Goal: Task Accomplishment & Management: Manage account settings

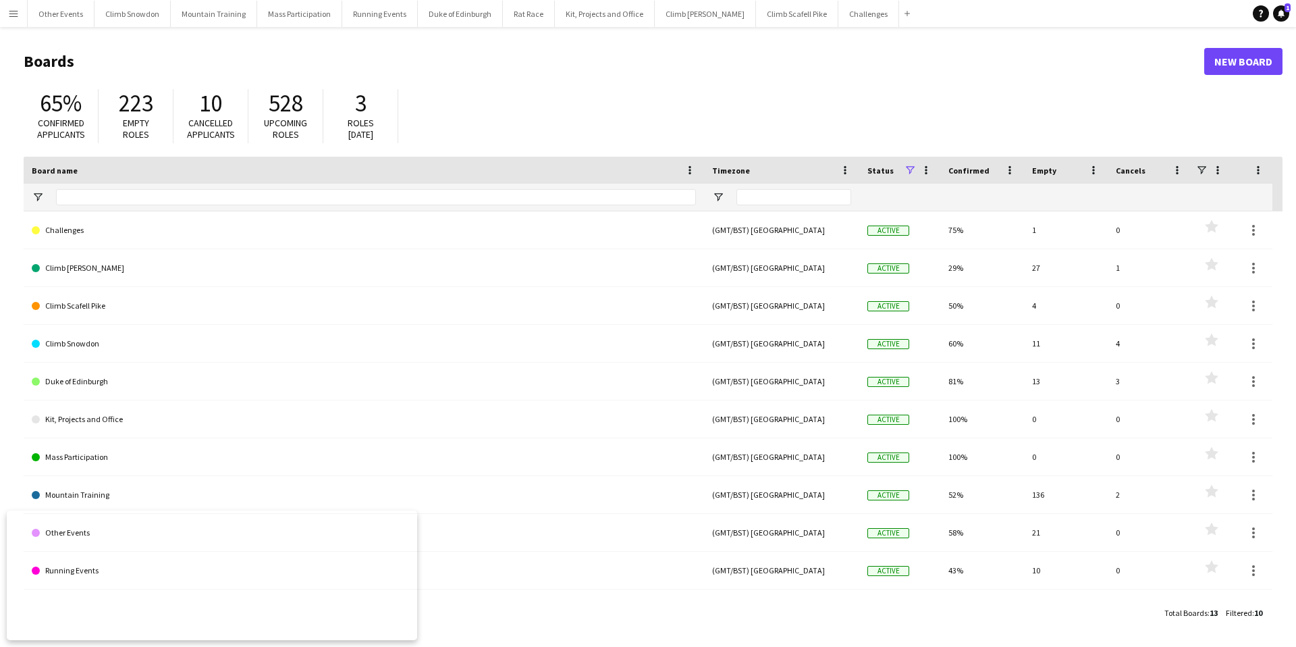
click at [16, 21] on button "Menu" at bounding box center [13, 13] width 27 height 27
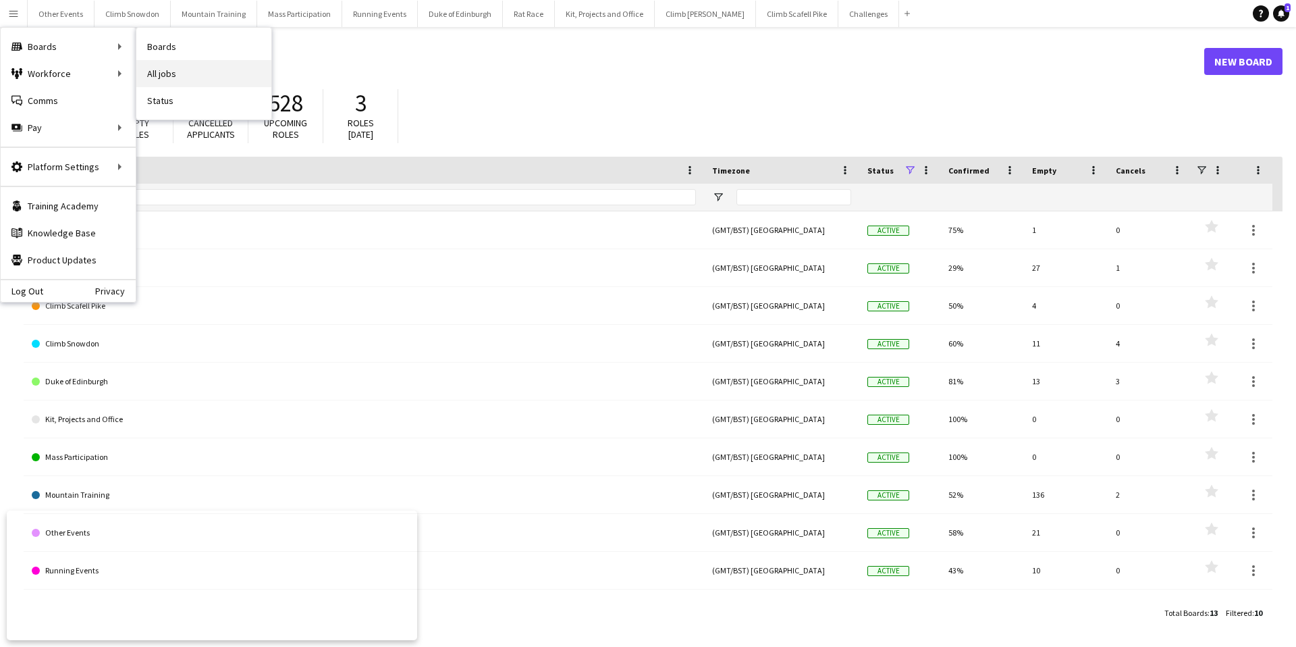
click at [175, 83] on link "All jobs" at bounding box center [203, 73] width 135 height 27
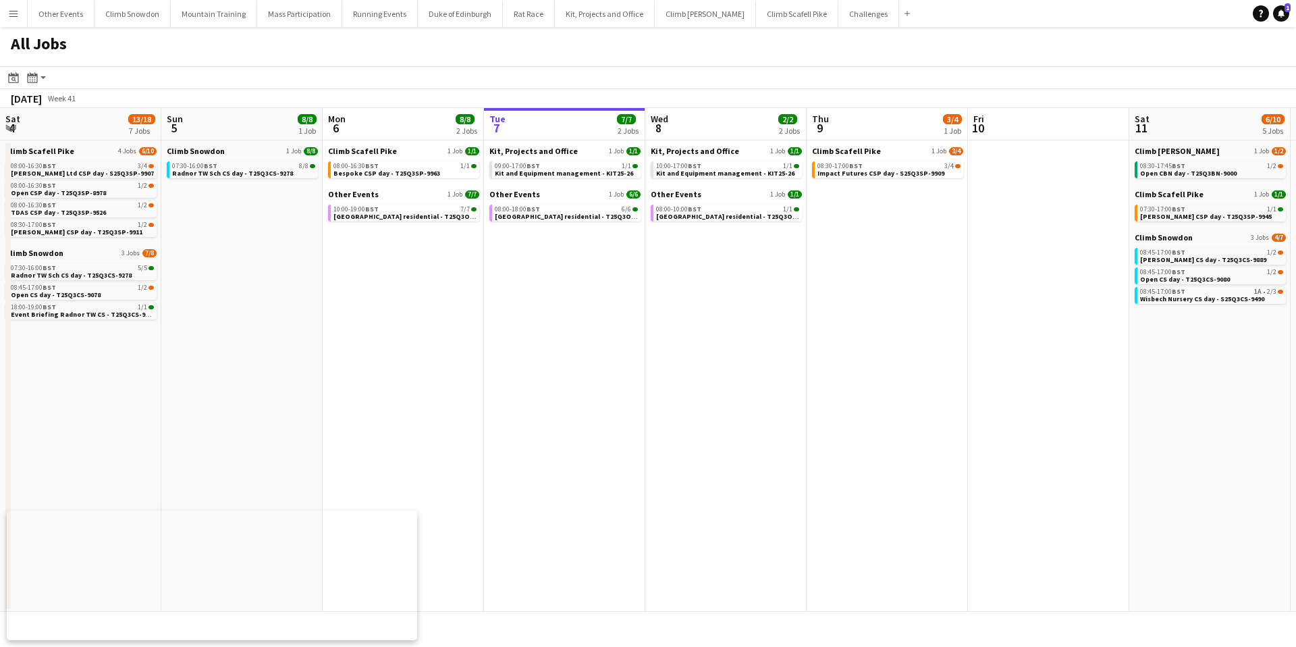
scroll to position [0, 323]
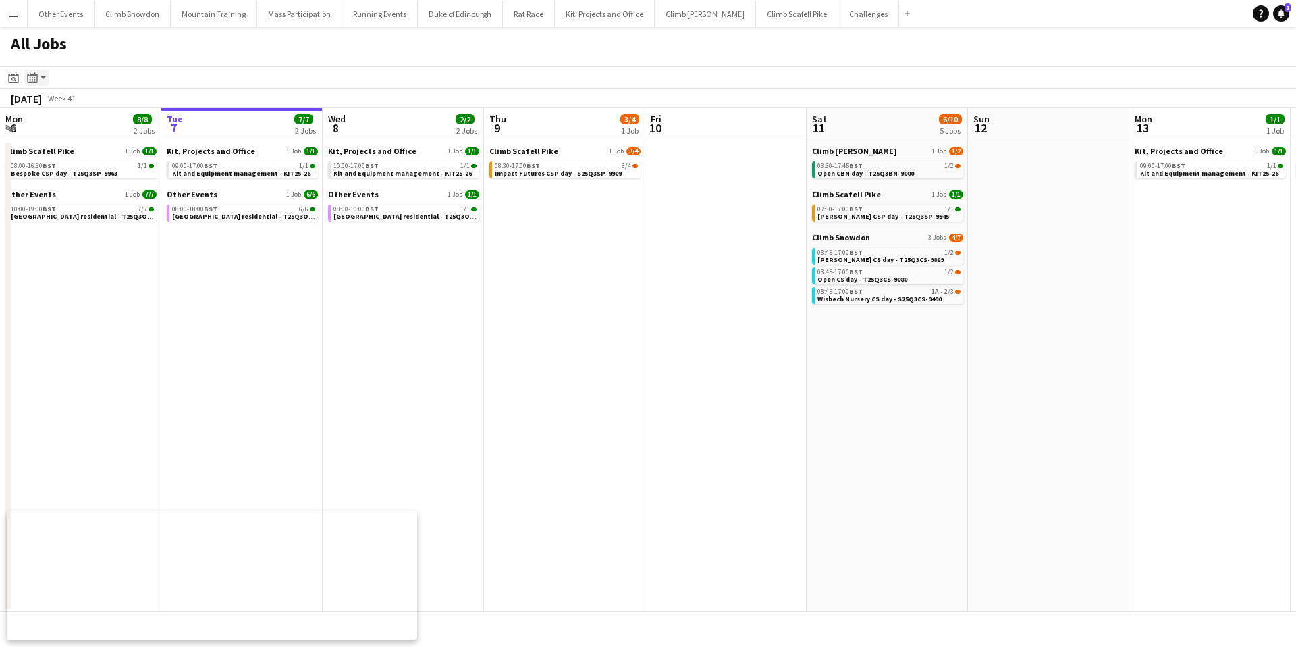
click at [37, 77] on icon "Month view / Day view" at bounding box center [32, 77] width 11 height 11
click at [13, 73] on icon "Date picker" at bounding box center [13, 77] width 11 height 11
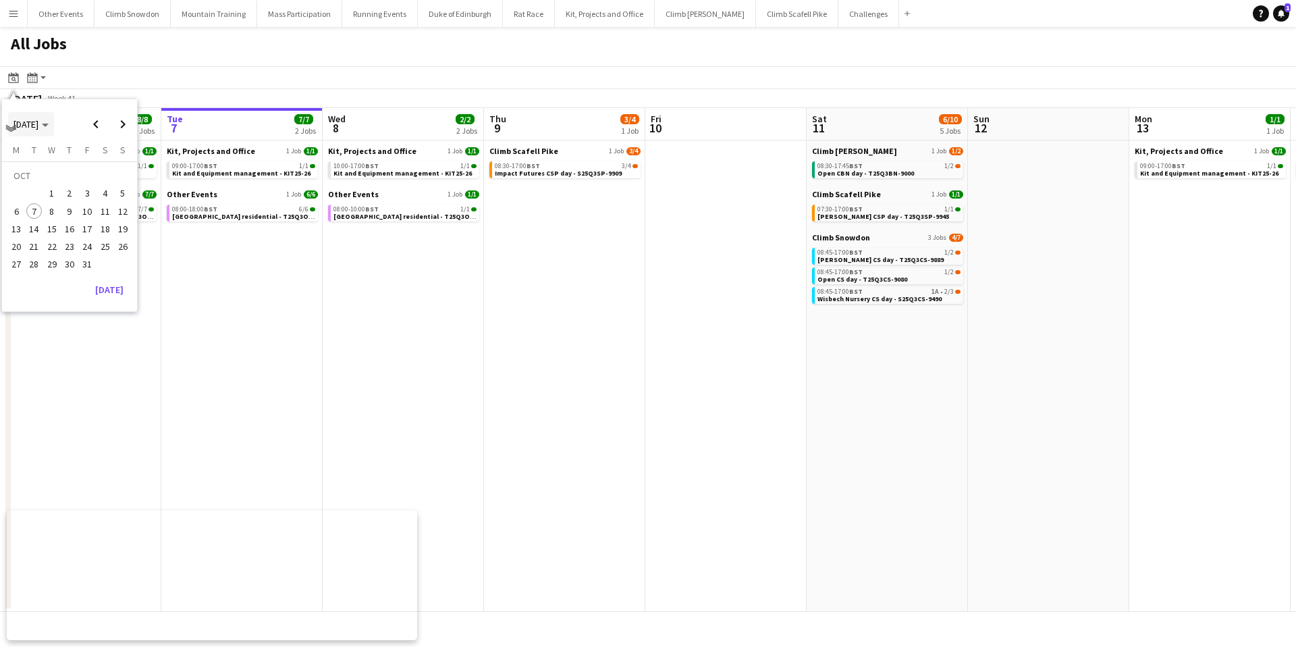
click at [49, 124] on polygon "Choose month and year" at bounding box center [45, 125] width 7 height 3
click at [86, 172] on span "2022" at bounding box center [85, 176] width 28 height 16
click at [84, 171] on span "MAR" at bounding box center [85, 176] width 28 height 16
click at [34, 193] on span "1" at bounding box center [34, 194] width 16 height 16
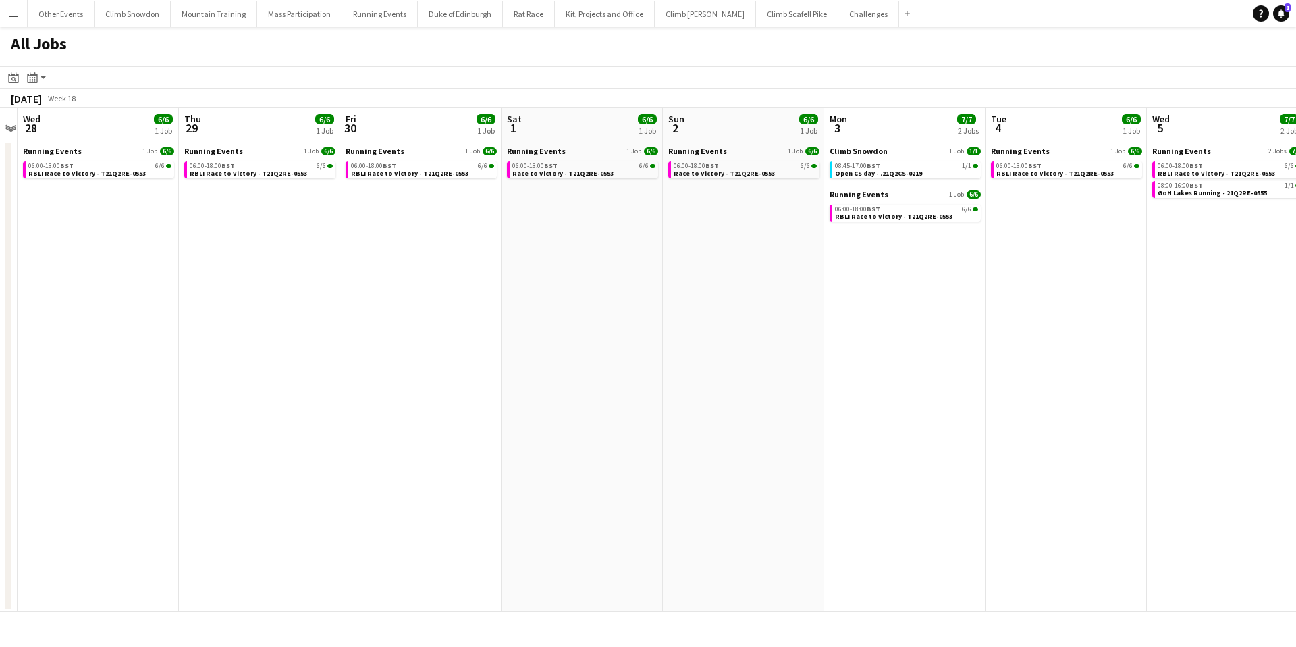
scroll to position [0, 294]
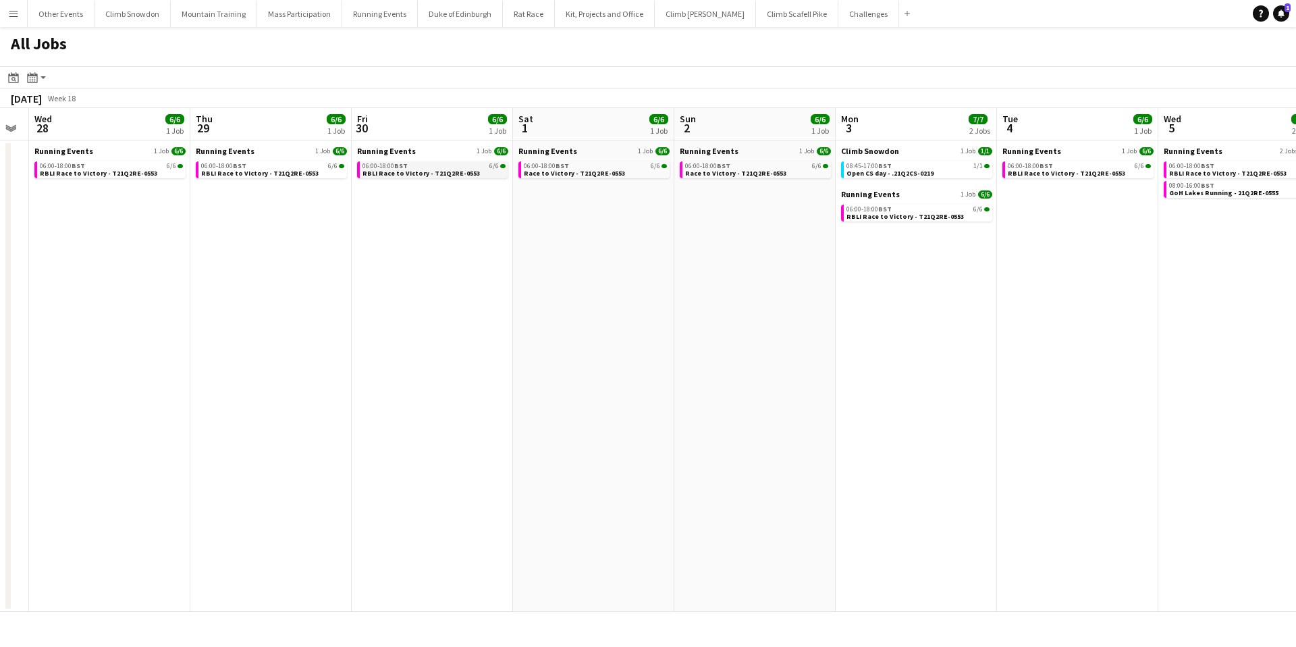
click at [402, 171] on span "RBLI Race to Victory - T21Q2RE-0553" at bounding box center [420, 173] width 117 height 9
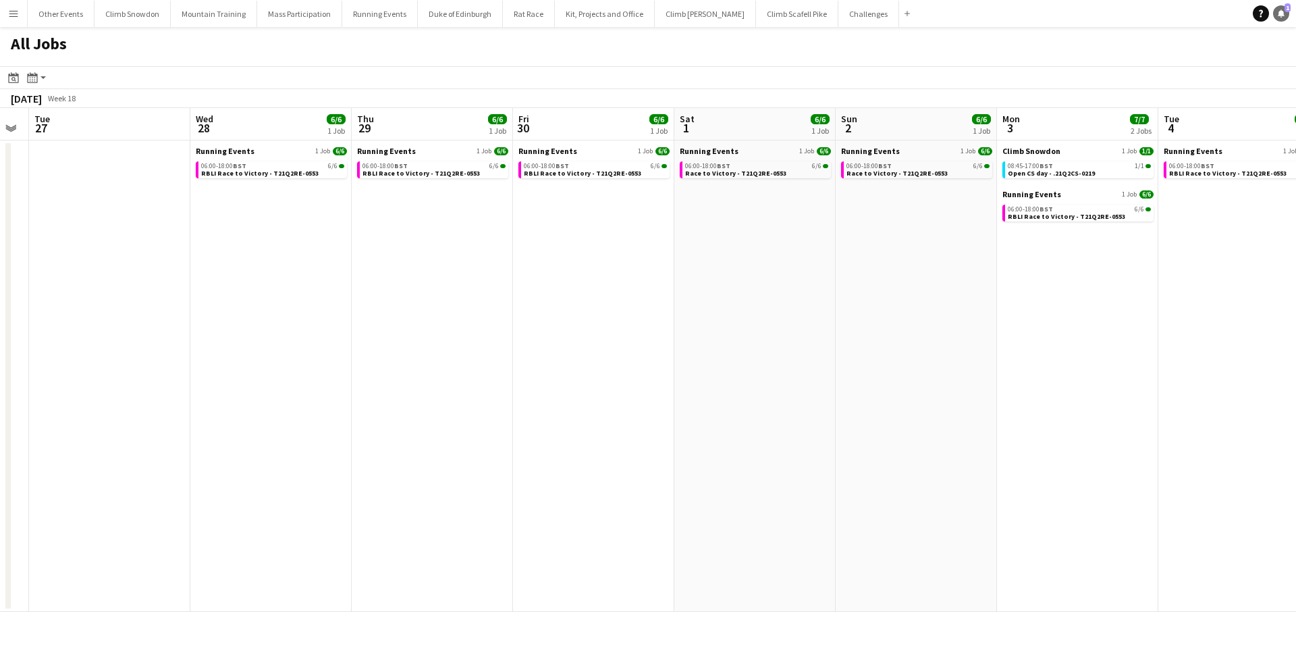
click at [1280, 16] on icon "Notifications" at bounding box center [1281, 13] width 8 height 8
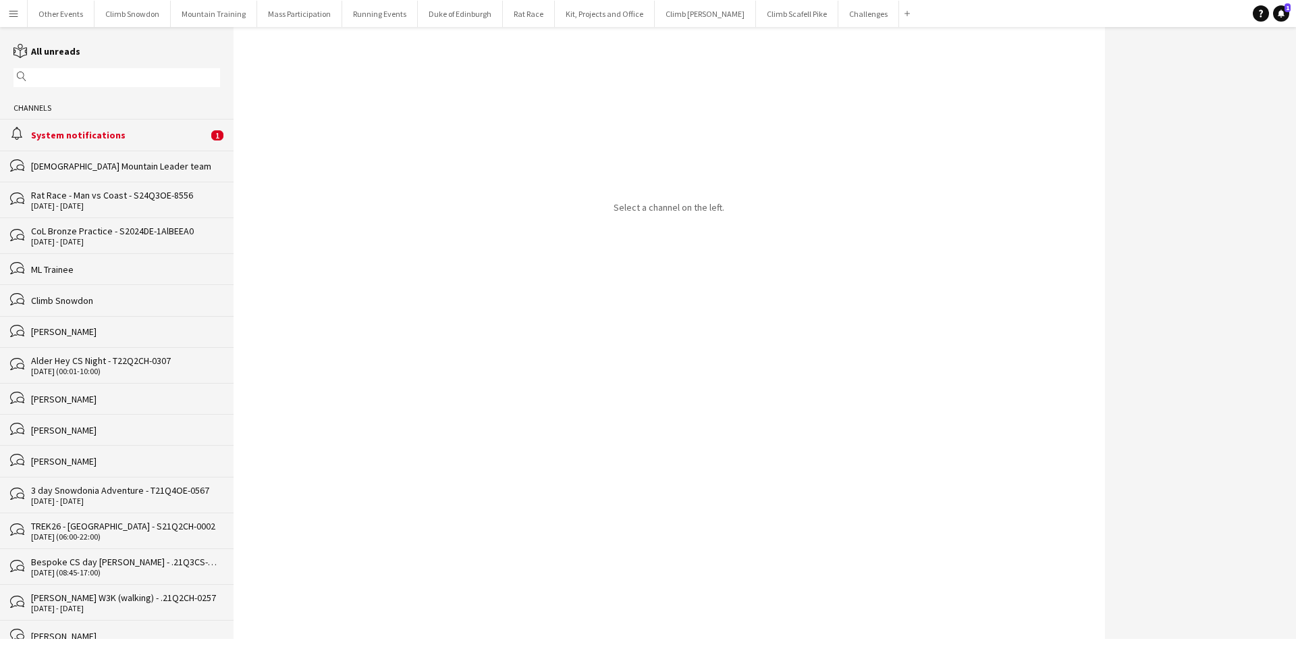
click at [70, 140] on div "System notifications" at bounding box center [119, 135] width 177 height 12
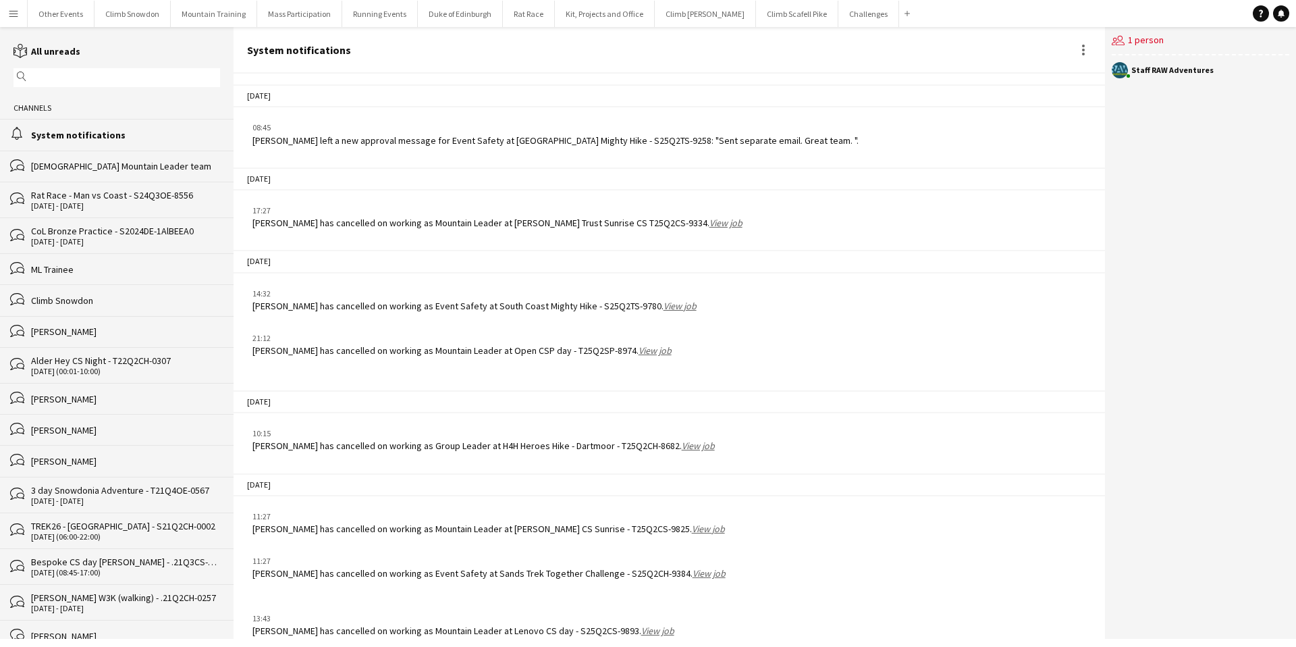
scroll to position [1708, 0]
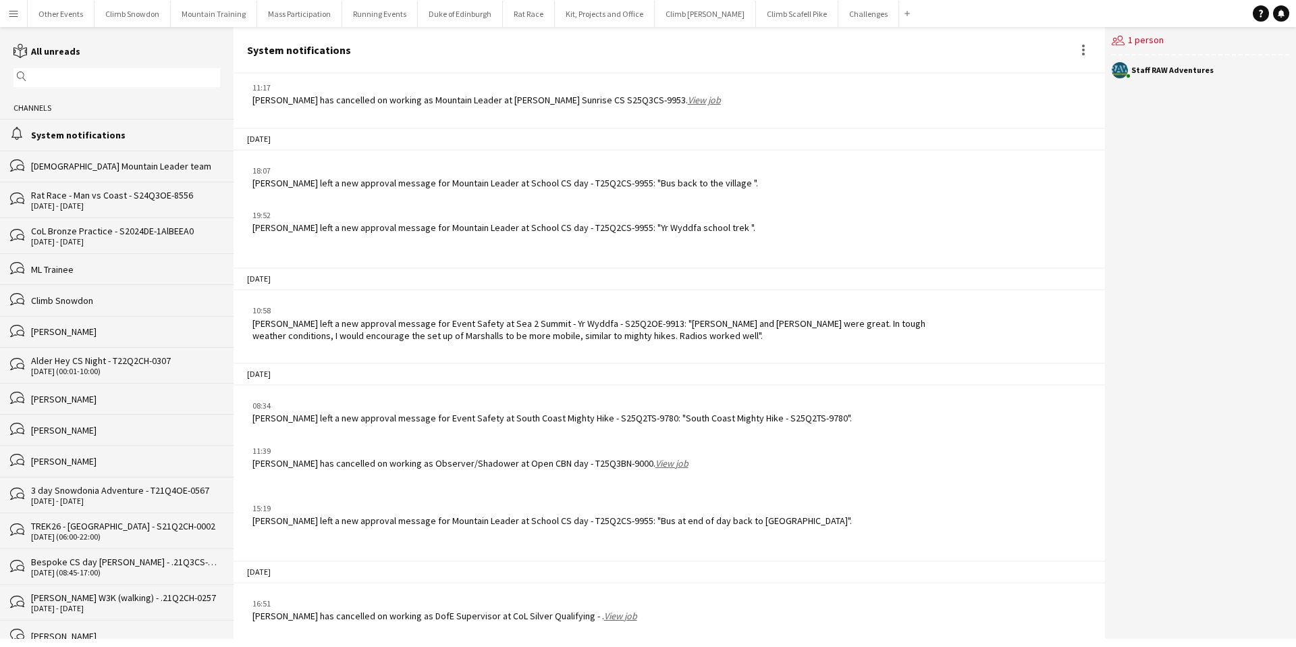
click at [11, 9] on app-icon "Menu" at bounding box center [13, 13] width 11 height 11
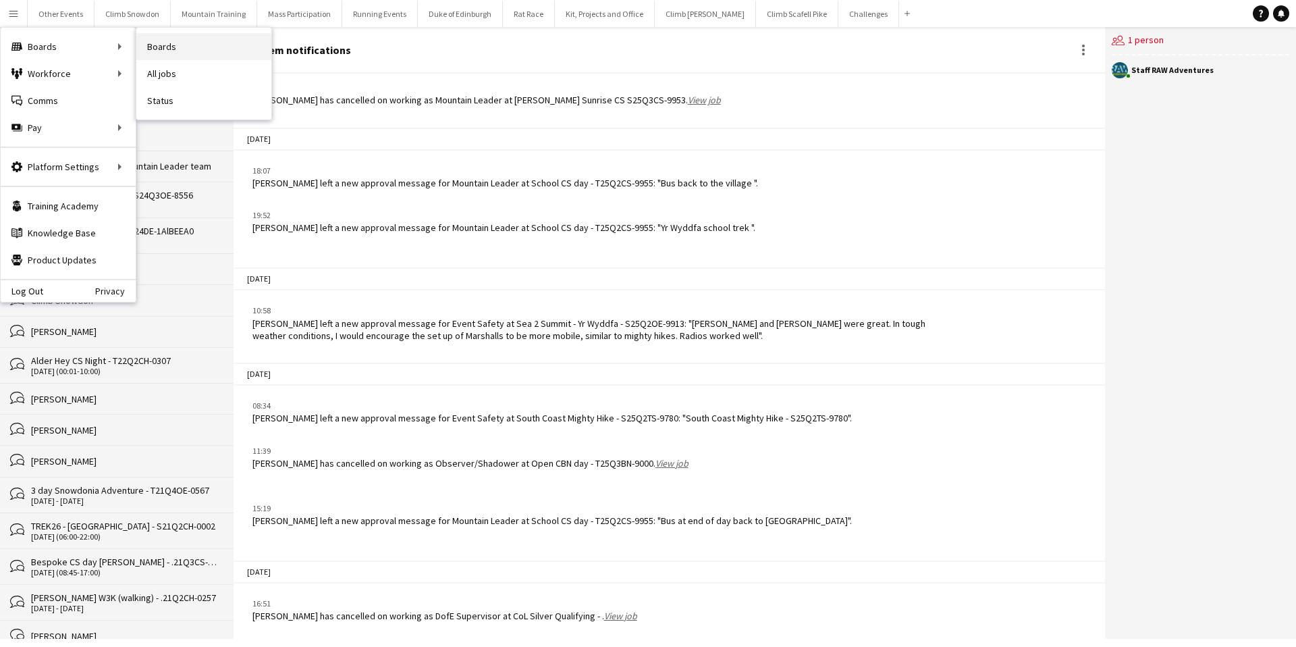
click at [157, 48] on link "Boards" at bounding box center [203, 46] width 135 height 27
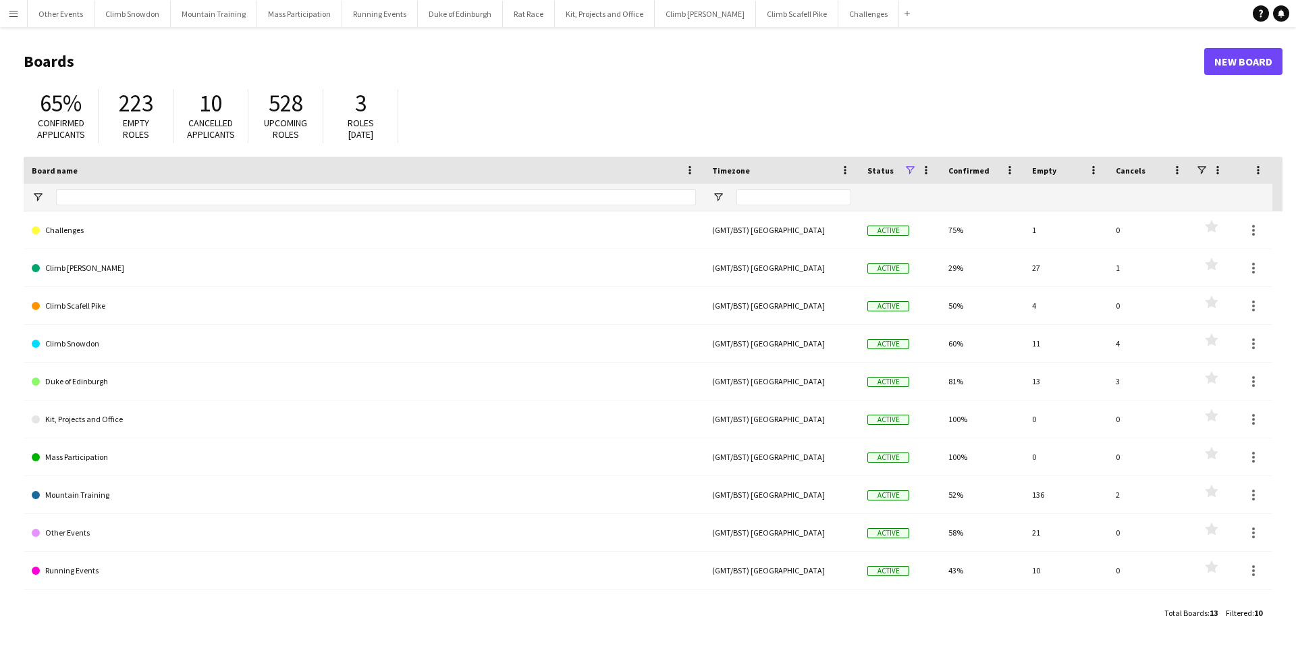
click at [15, 9] on app-icon "Menu" at bounding box center [13, 13] width 11 height 11
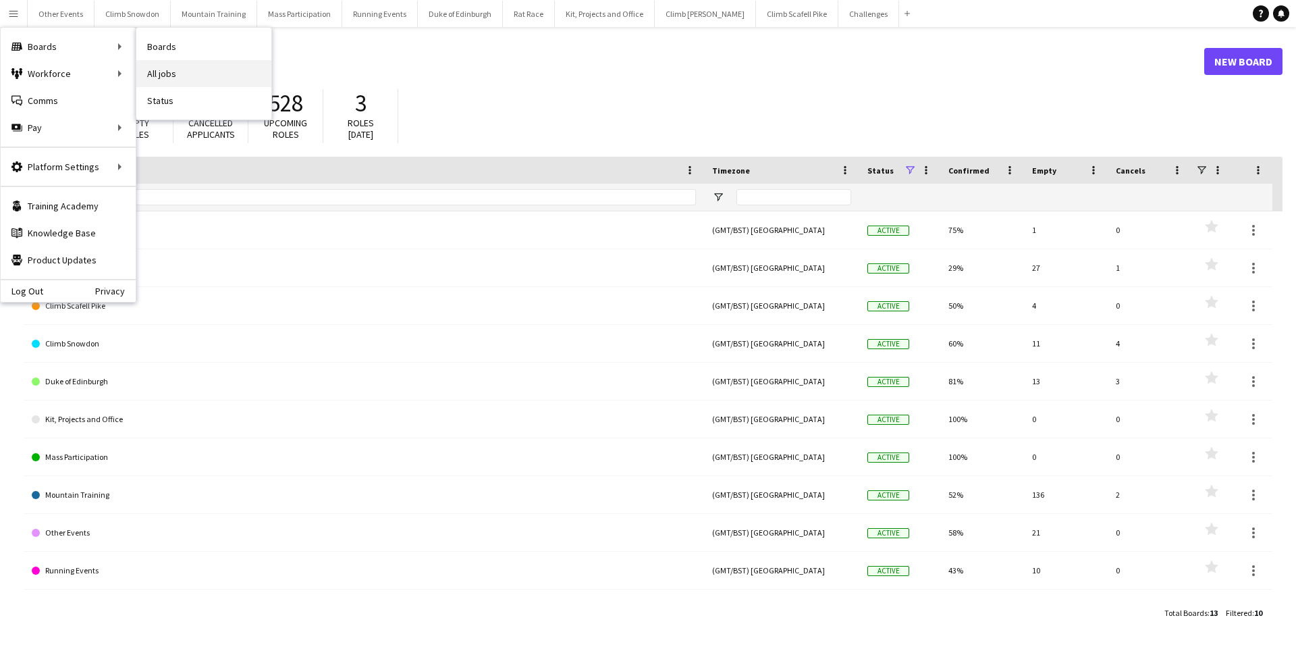
click at [166, 80] on link "All jobs" at bounding box center [203, 73] width 135 height 27
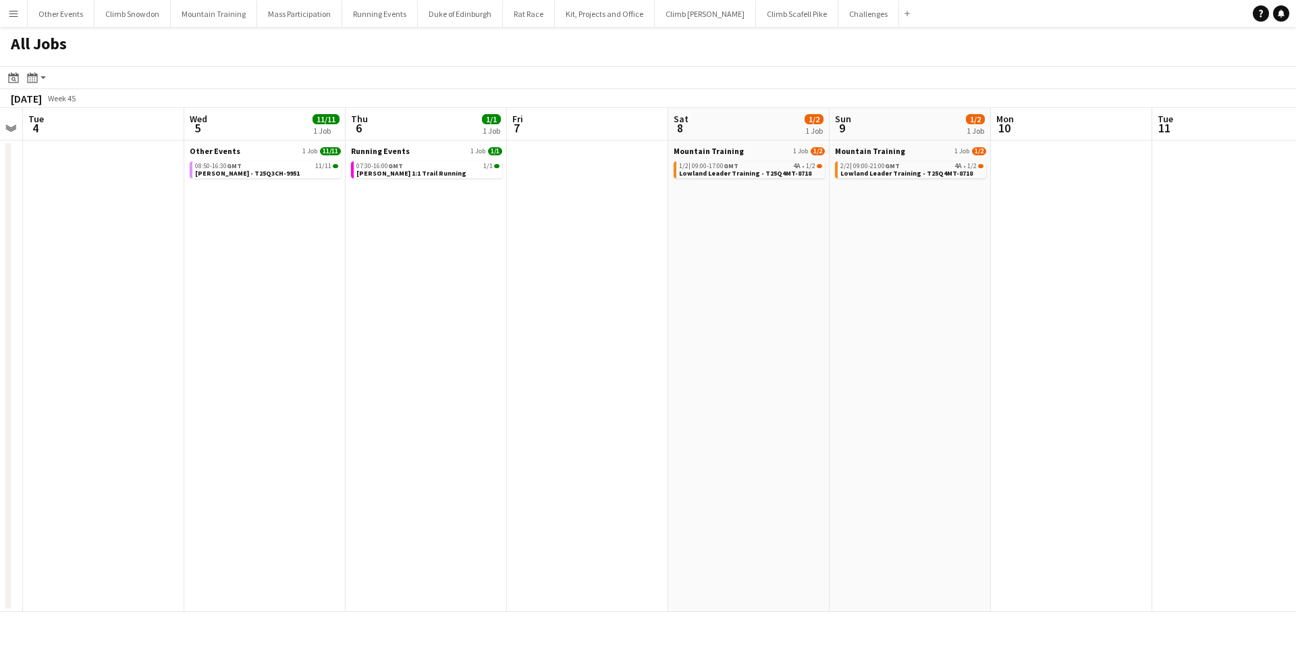
scroll to position [0, 624]
click at [727, 169] on span "Lowland Leader Training - T25Q4MT-8718" at bounding box center [744, 173] width 132 height 9
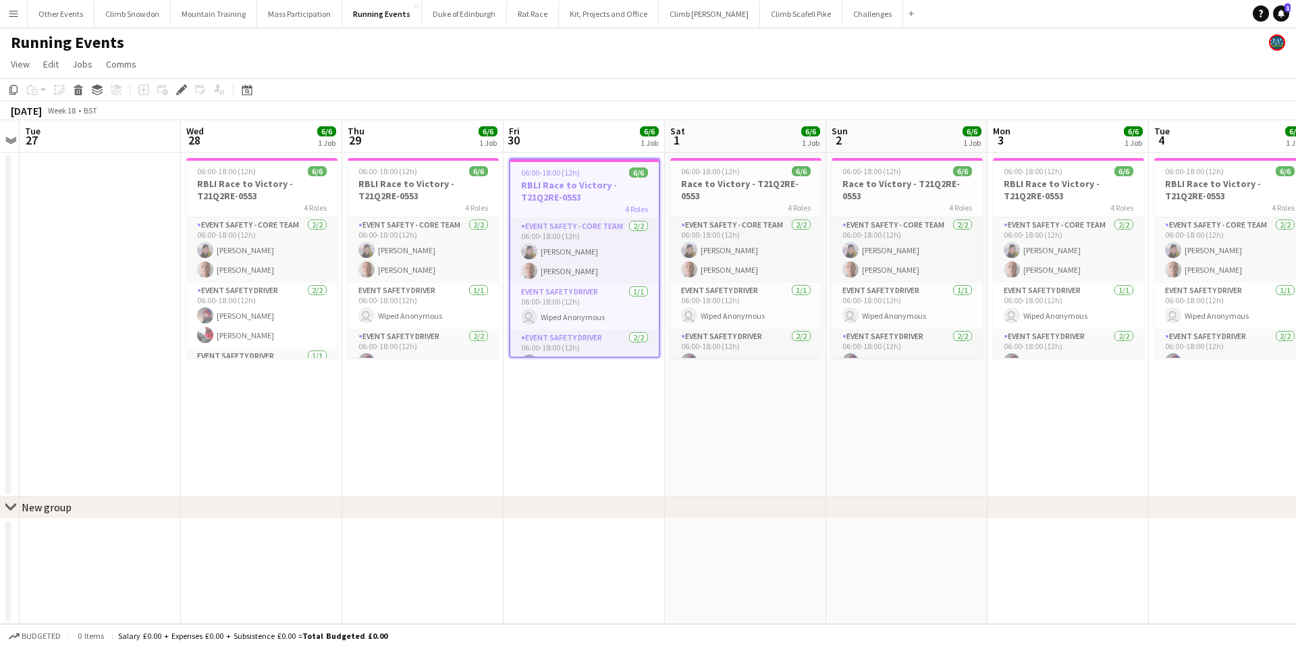
click at [16, 6] on button "Menu" at bounding box center [13, 13] width 27 height 27
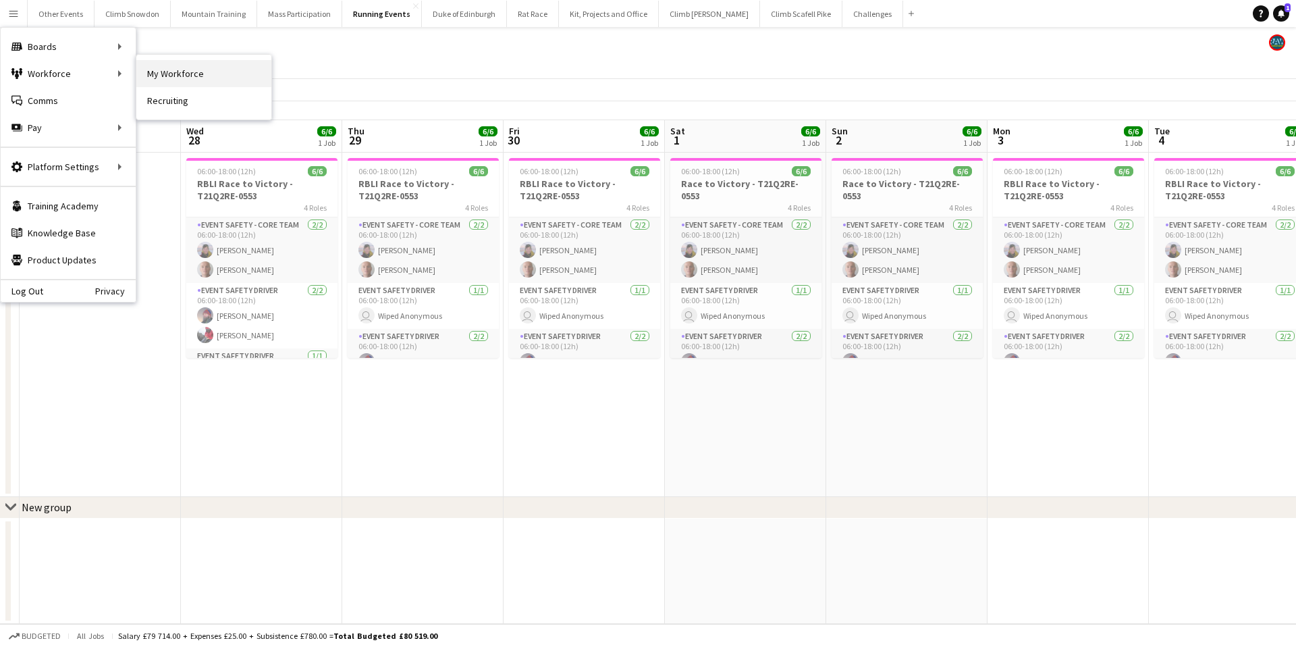
click at [185, 73] on link "My Workforce" at bounding box center [203, 73] width 135 height 27
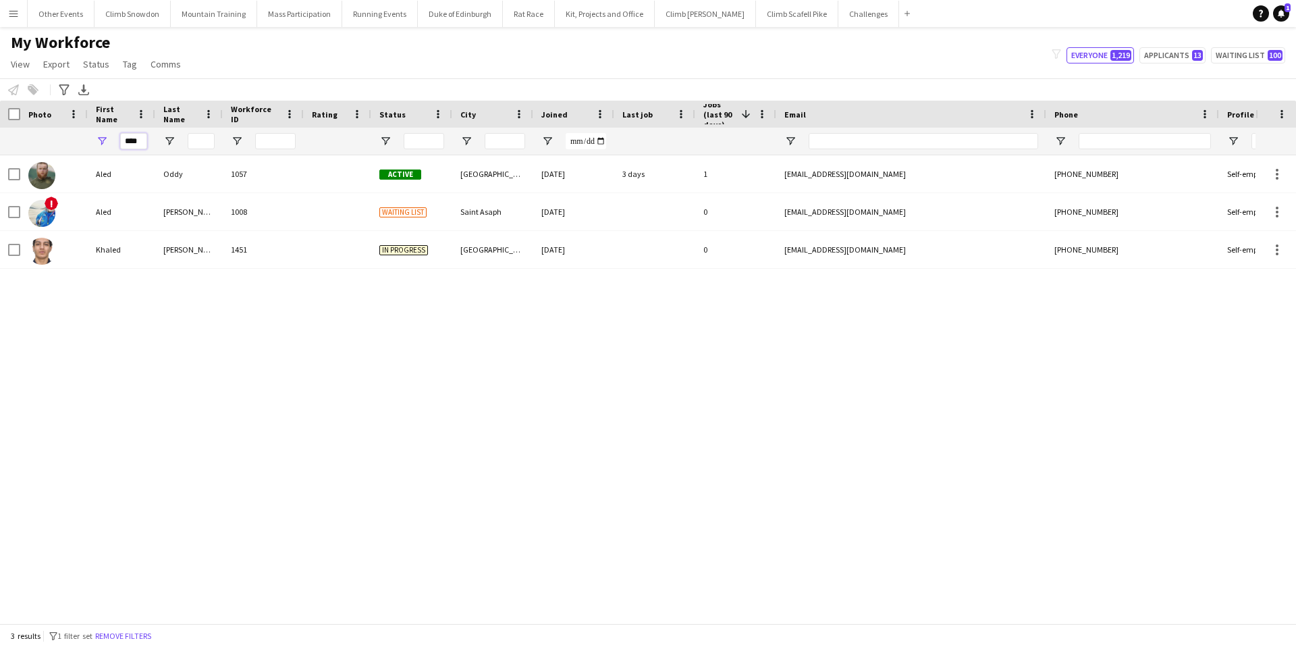
drag, startPoint x: 142, startPoint y: 140, endPoint x: 102, endPoint y: 140, distance: 39.8
click at [102, 140] on div "****" at bounding box center [121, 141] width 67 height 27
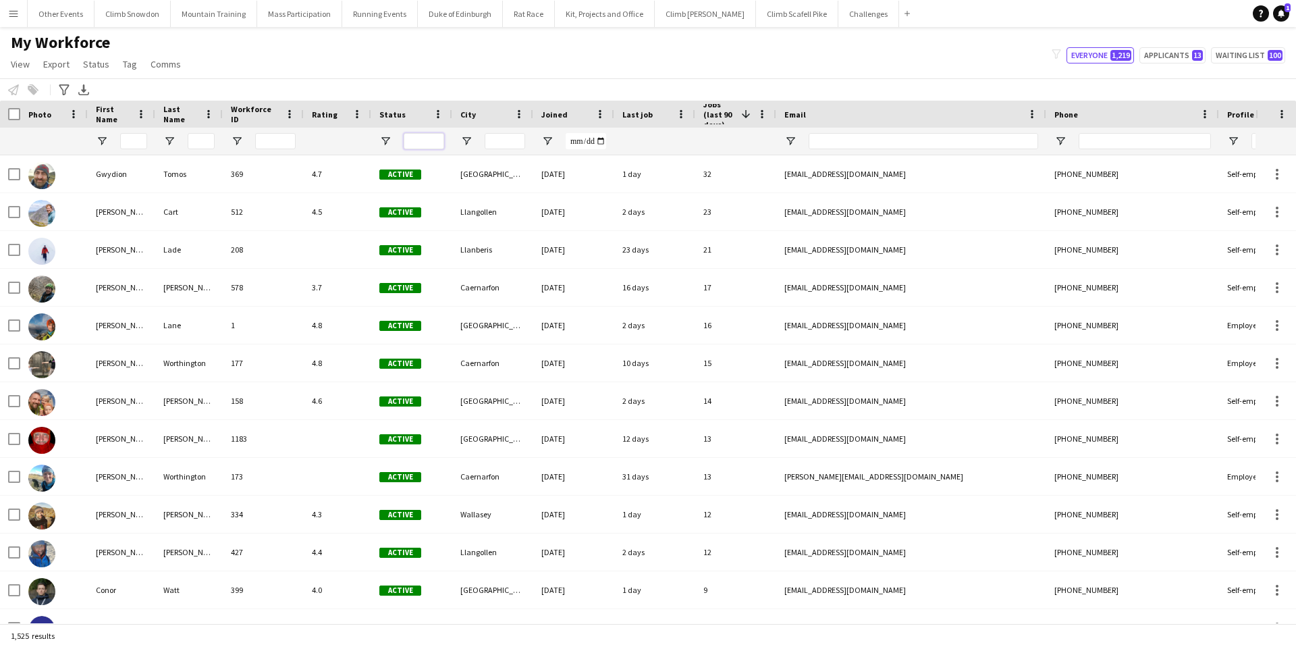
click at [416, 136] on input "Status Filter Input" at bounding box center [424, 141] width 40 height 16
click at [388, 137] on span "Open Filter Menu" at bounding box center [385, 141] width 12 height 12
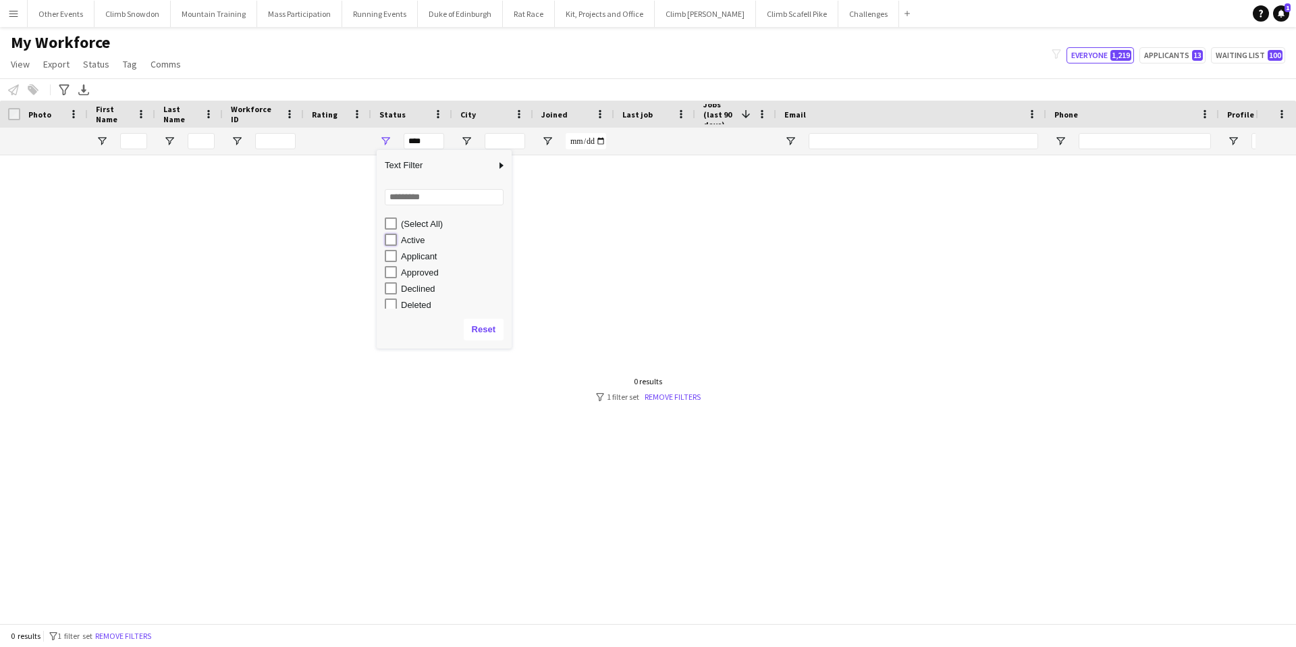
type input "**********"
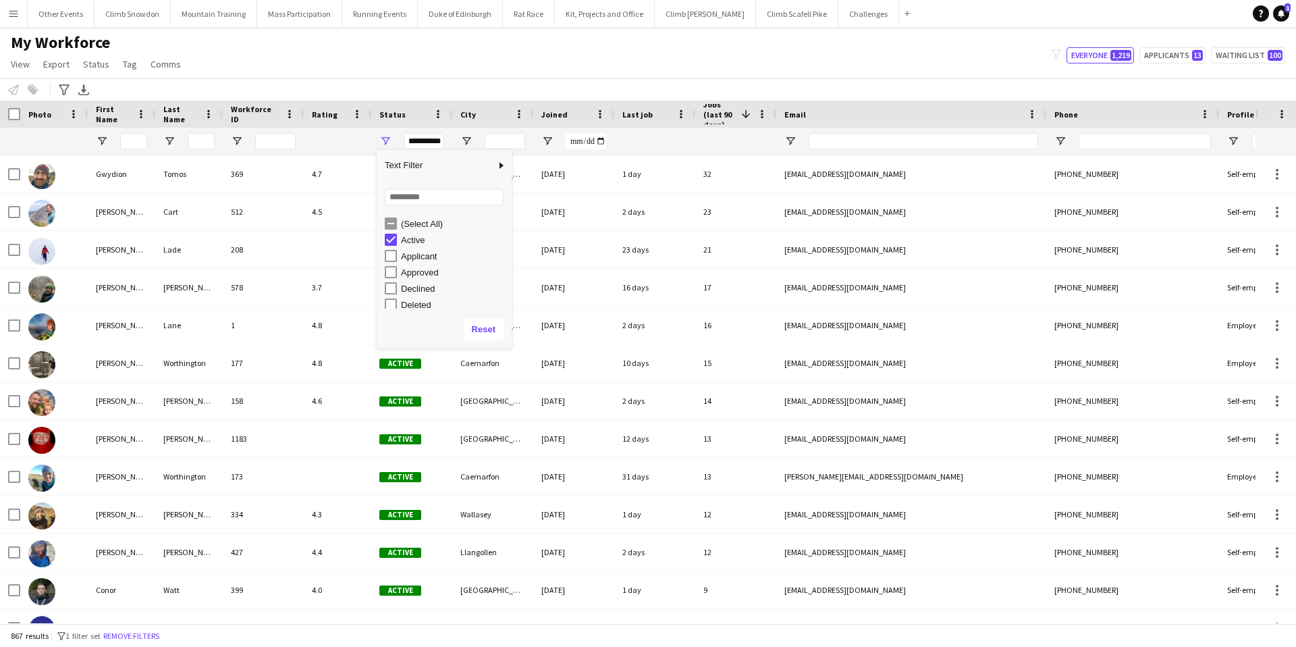
click at [434, 82] on div "Notify workforce Add to tag Select at least one crew to tag him or her. Advance…" at bounding box center [648, 89] width 1296 height 22
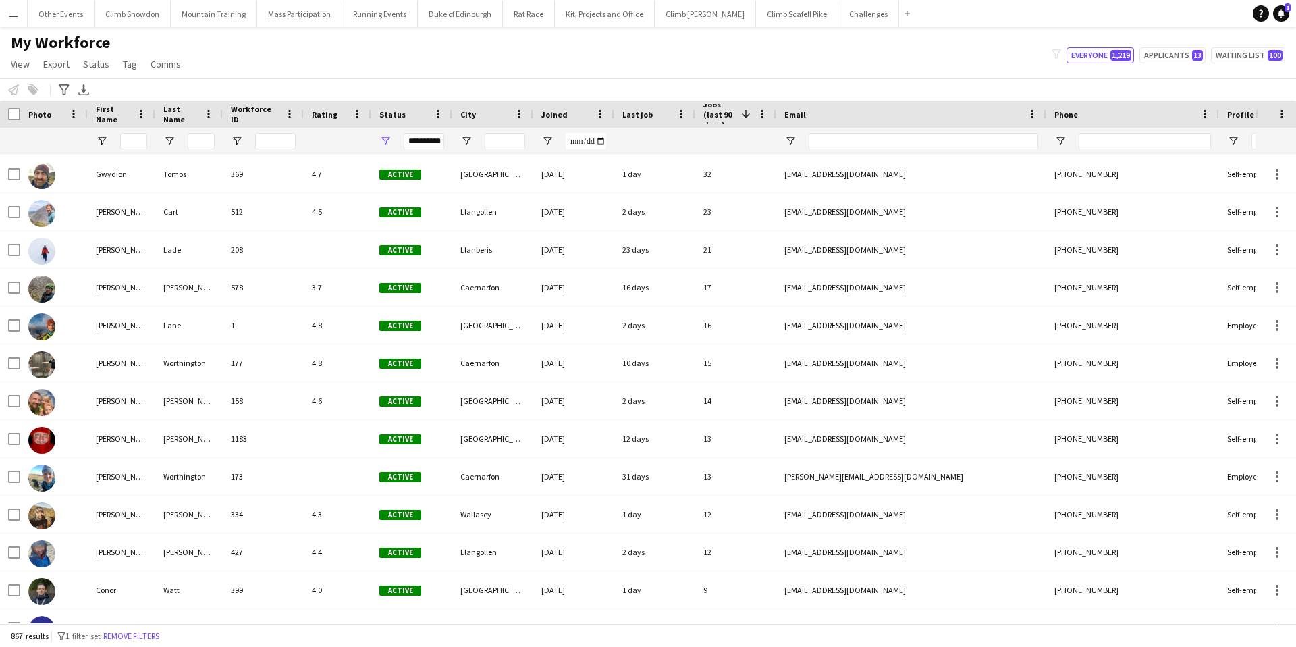
click at [644, 111] on span "Last job" at bounding box center [637, 114] width 30 height 10
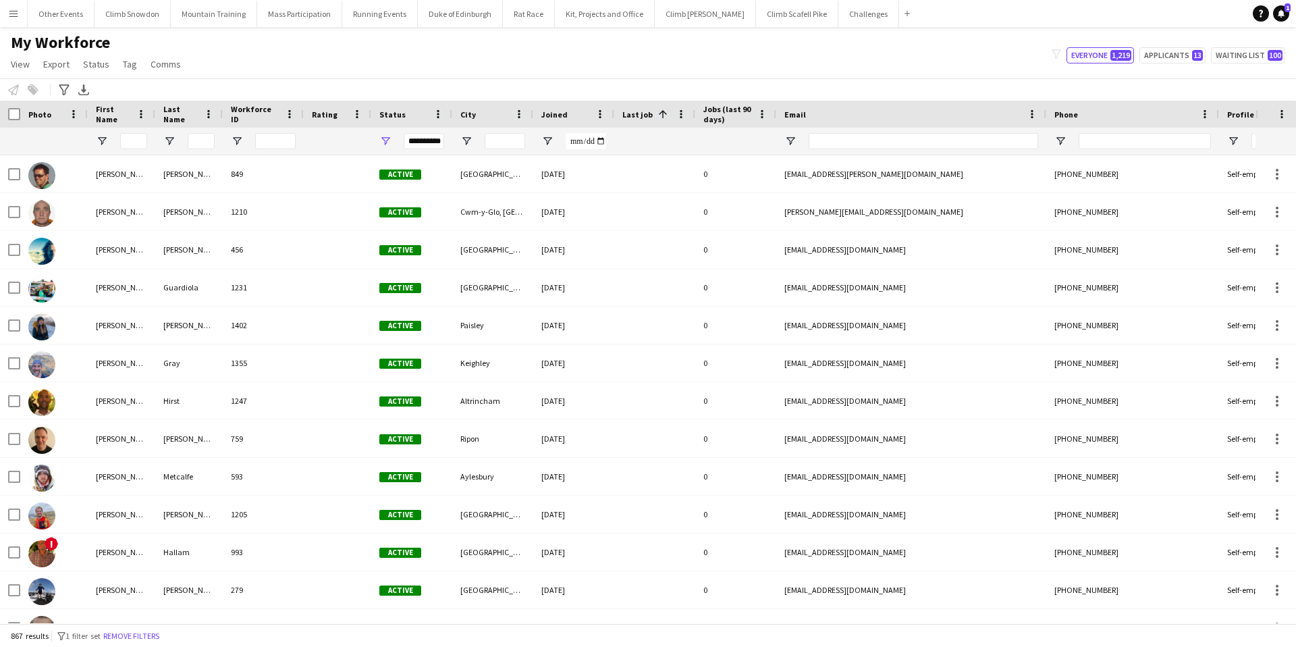
click at [638, 119] on div "Last job 1" at bounding box center [646, 114] width 49 height 20
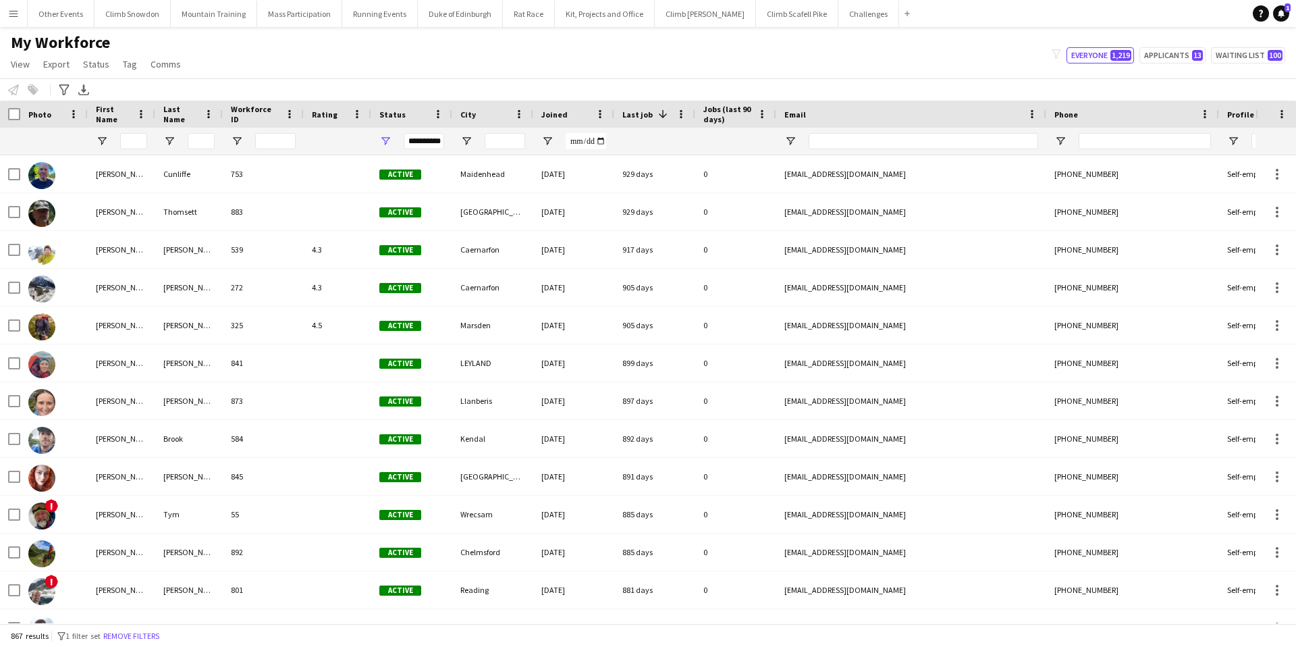
click at [641, 115] on span "Last job" at bounding box center [637, 114] width 30 height 10
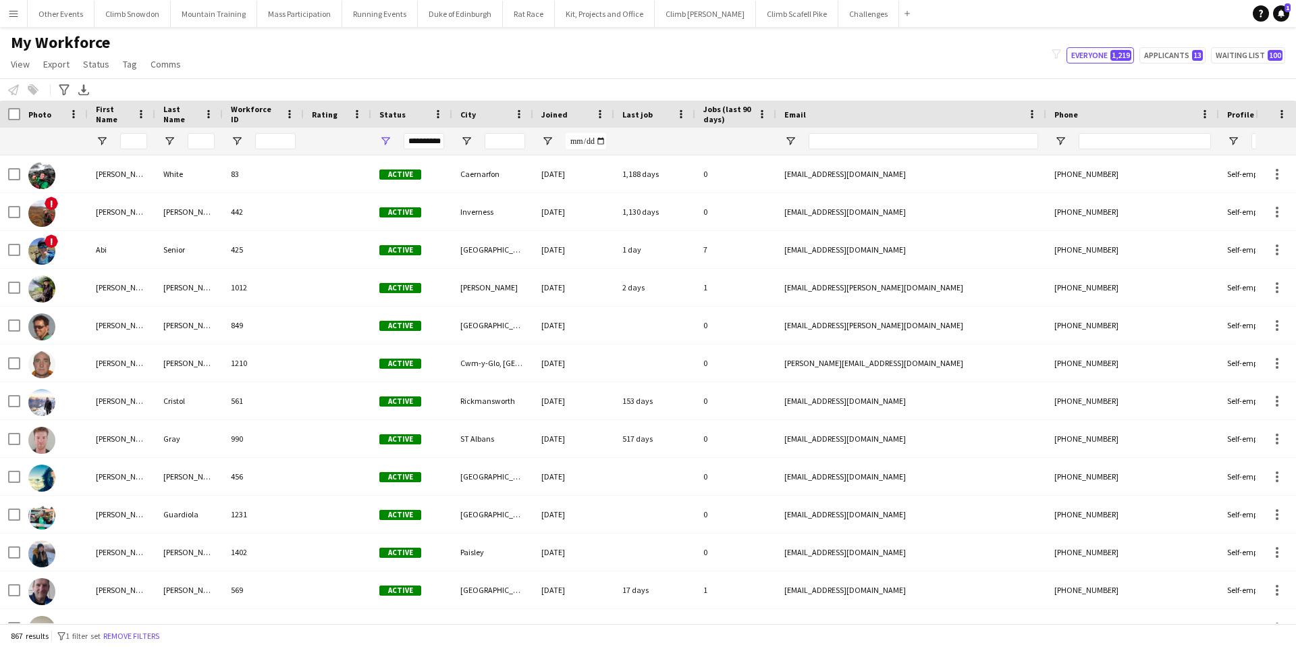
click at [636, 110] on span "Last job" at bounding box center [637, 114] width 30 height 10
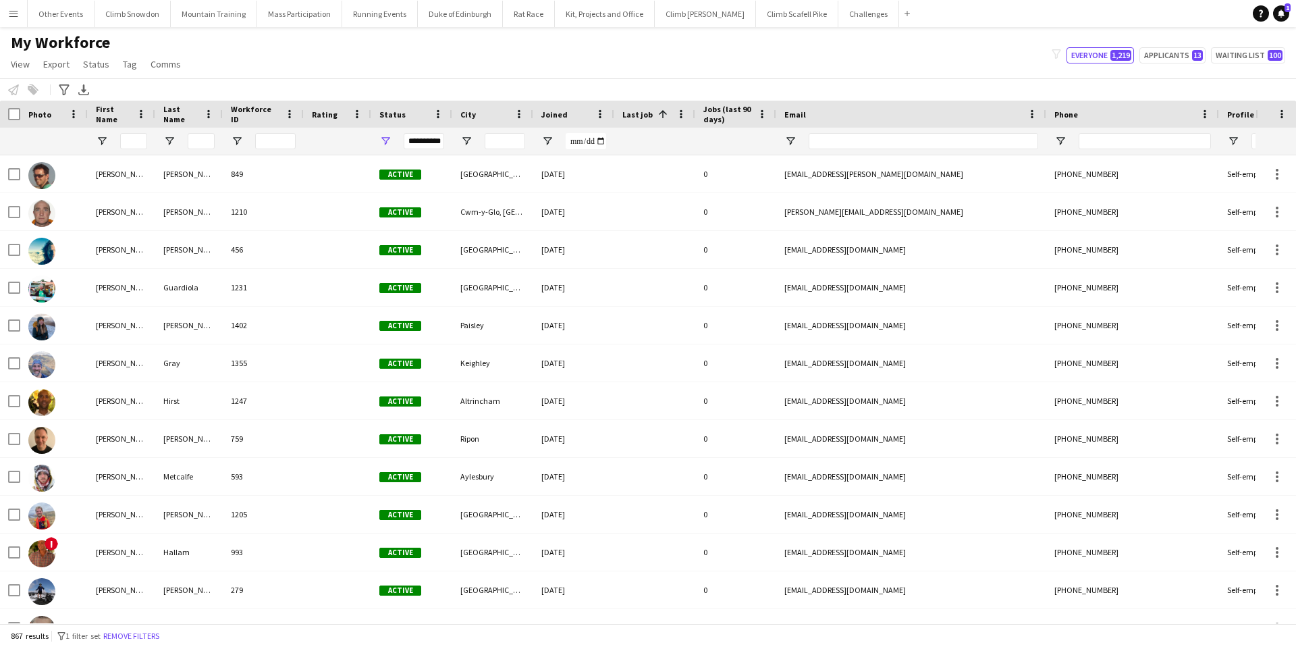
click at [715, 110] on span "Jobs (last 90 days)" at bounding box center [727, 114] width 49 height 20
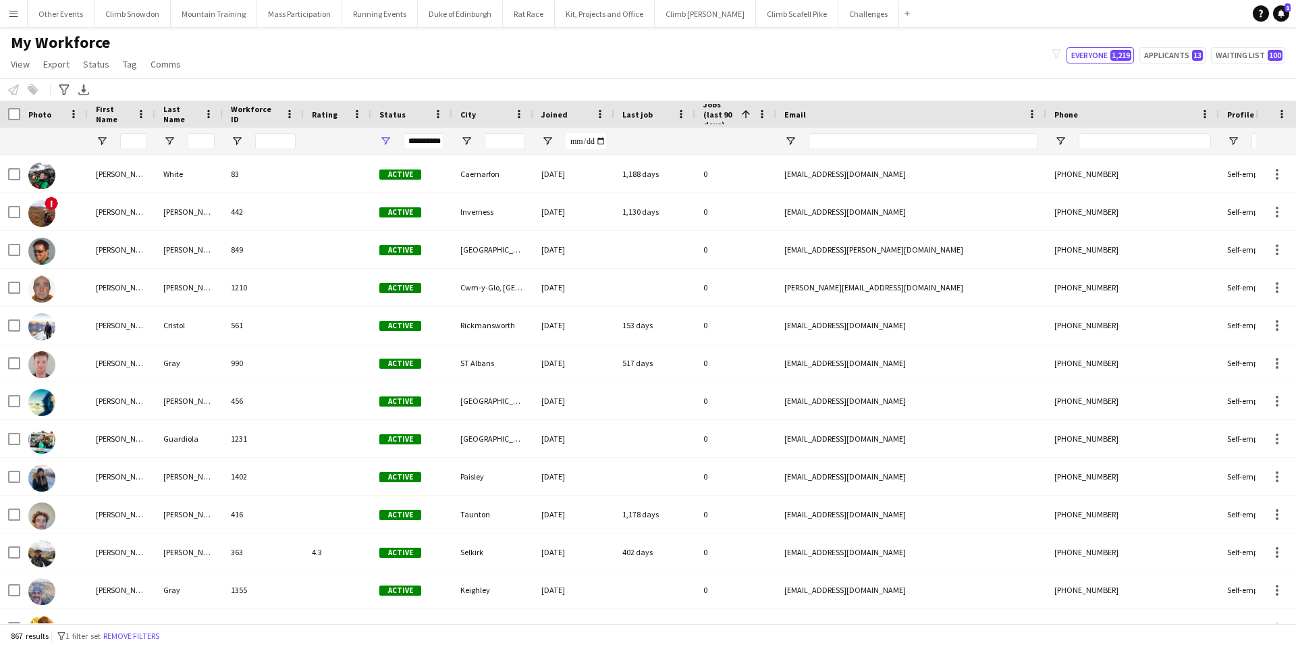
click at [715, 110] on span "Jobs (last 90 days)" at bounding box center [719, 114] width 32 height 30
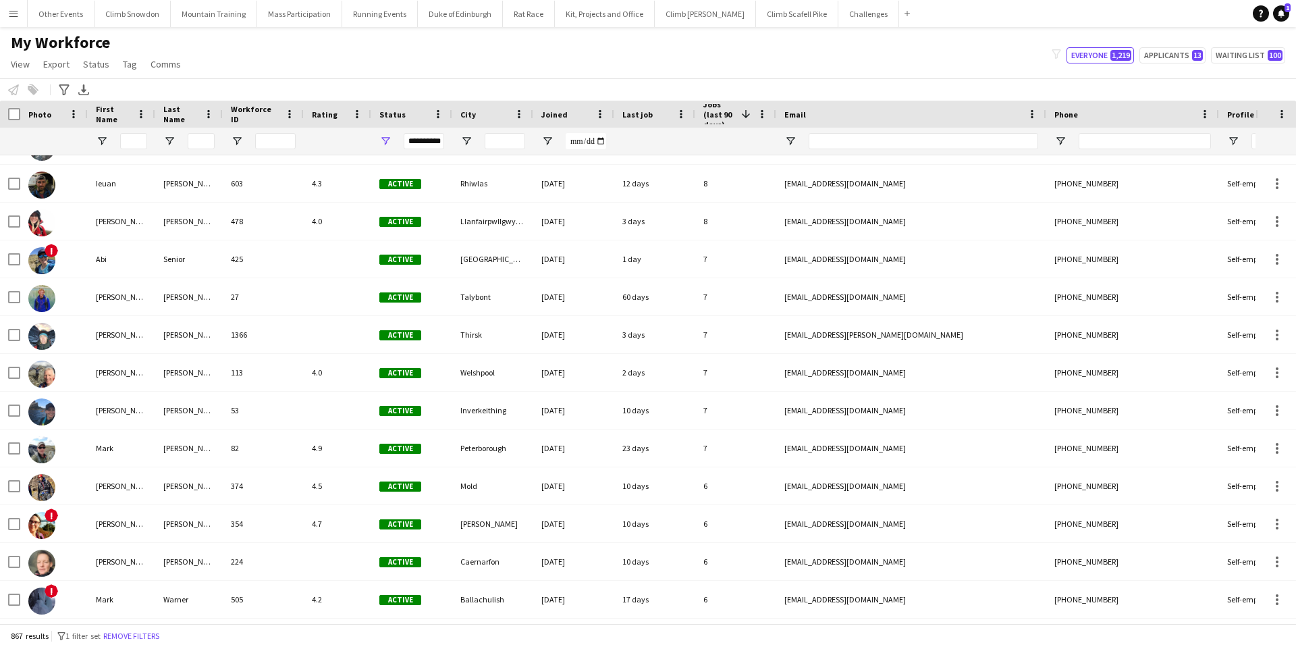
scroll to position [559, 0]
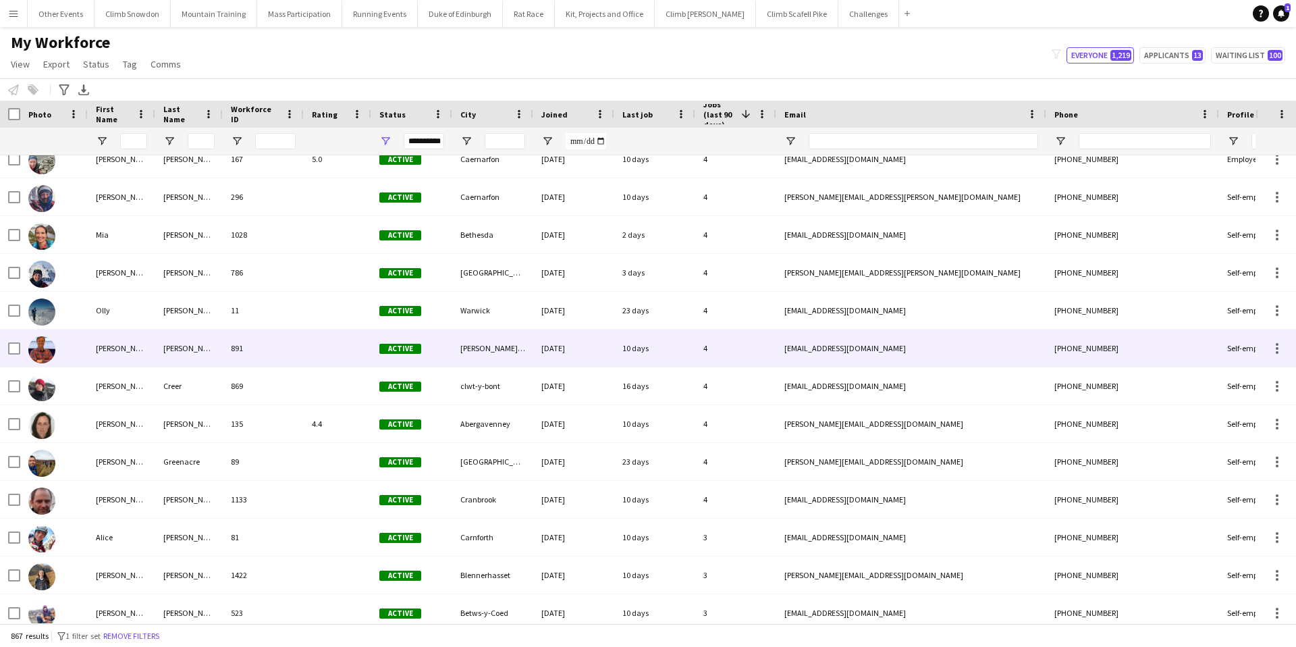
click at [45, 348] on img at bounding box center [41, 349] width 27 height 27
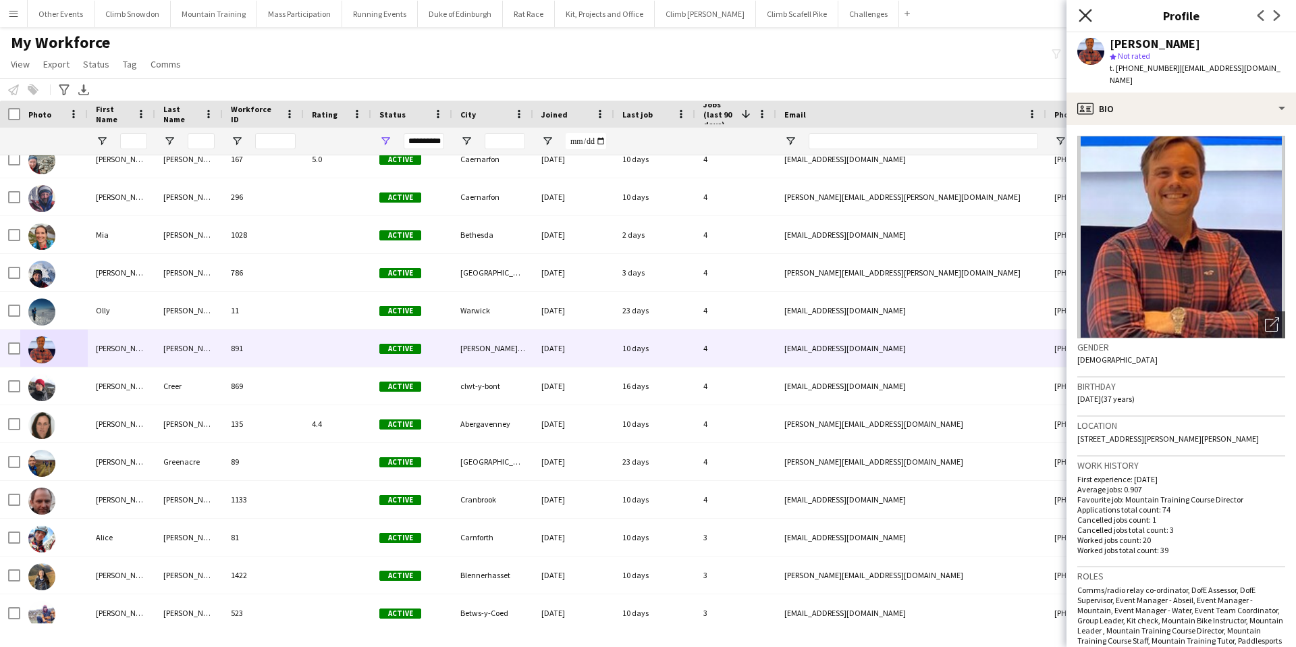
click at [1084, 14] on icon at bounding box center [1085, 15] width 13 height 13
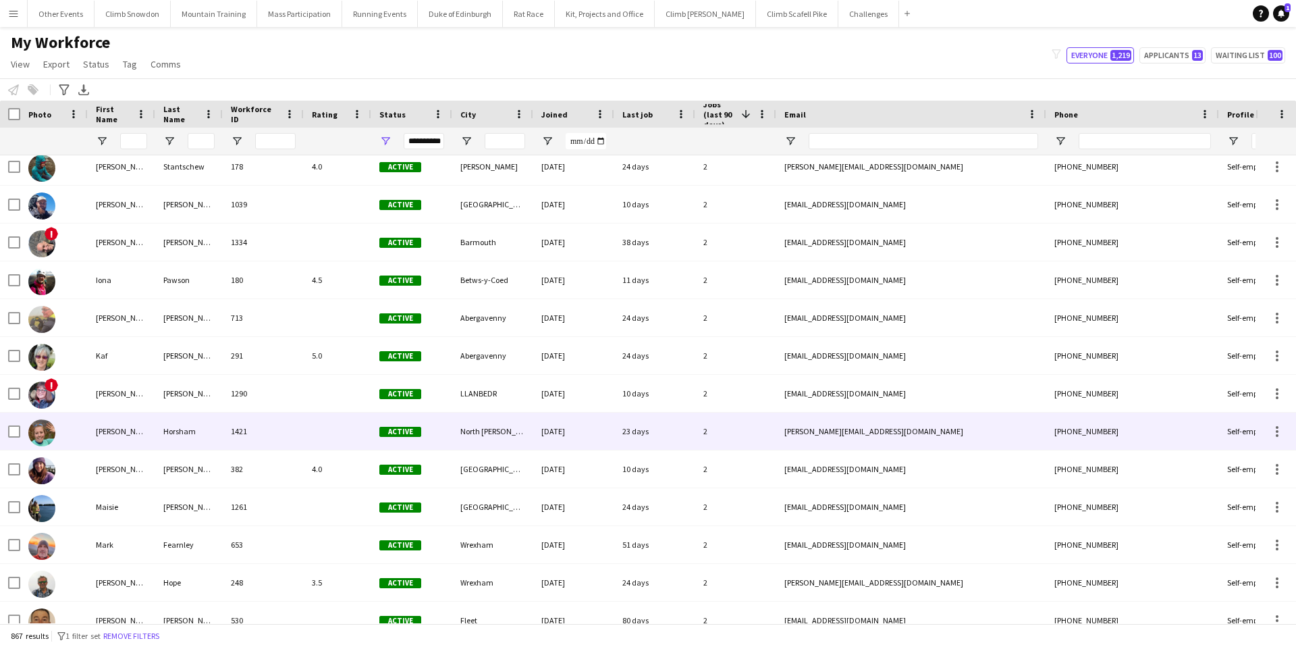
click at [111, 432] on div "[PERSON_NAME]" at bounding box center [121, 430] width 67 height 37
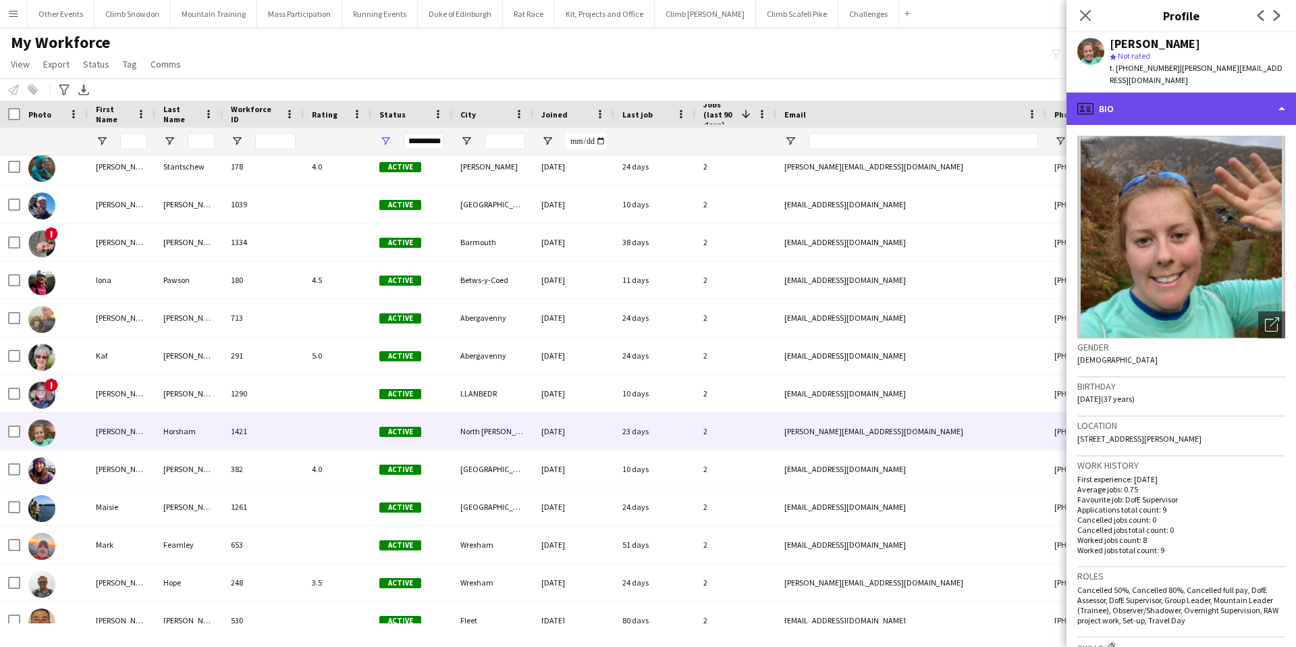
click at [1116, 92] on div "profile Bio" at bounding box center [1180, 108] width 229 height 32
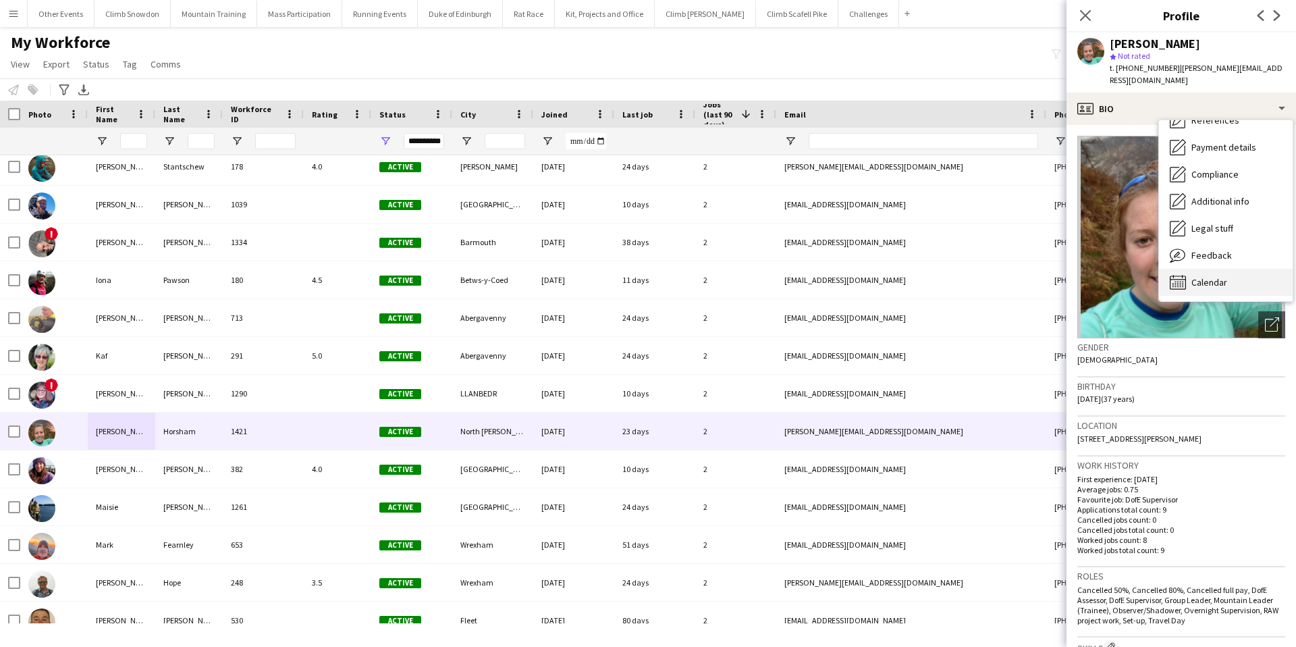
click at [1205, 276] on span "Calendar" at bounding box center [1209, 282] width 36 height 12
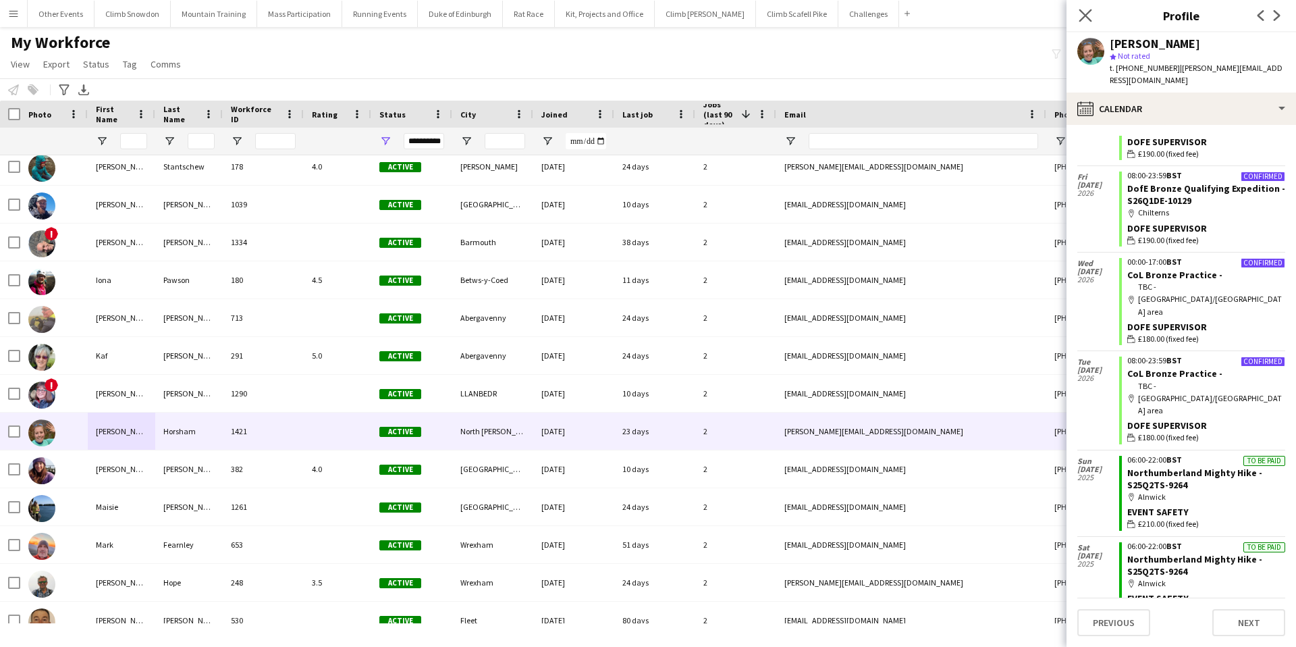
click at [1092, 13] on app-icon "Close pop-in" at bounding box center [1086, 16] width 20 height 20
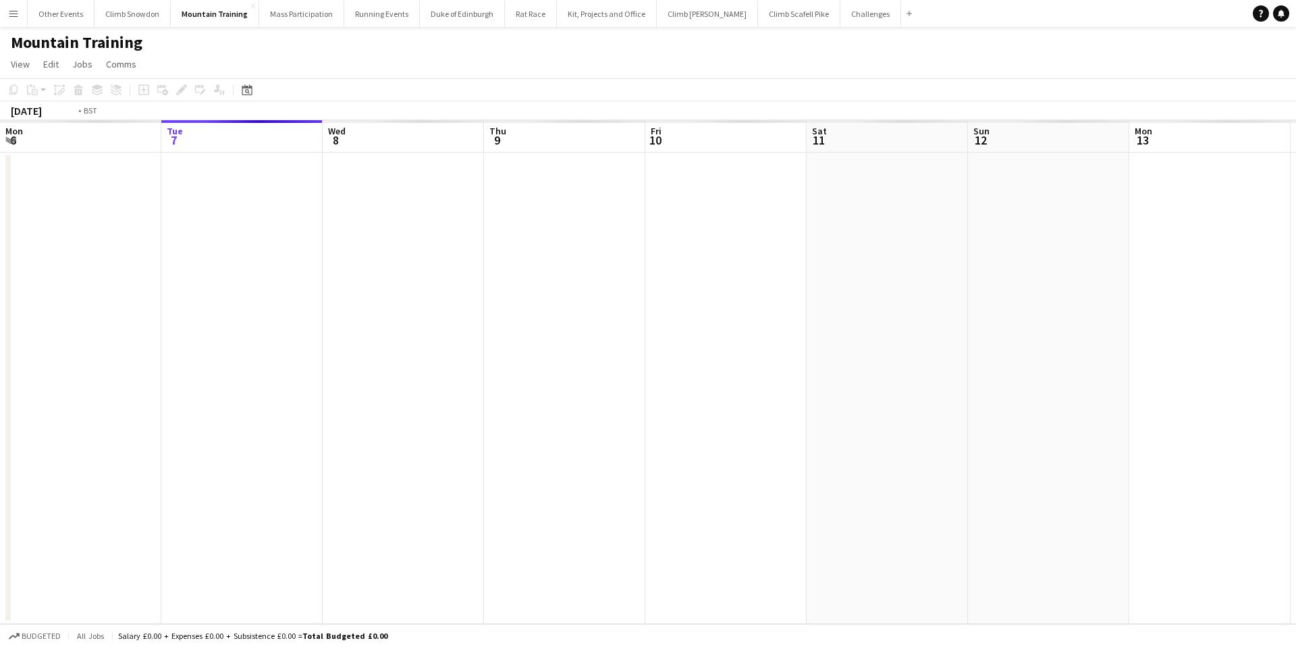
scroll to position [0, 464]
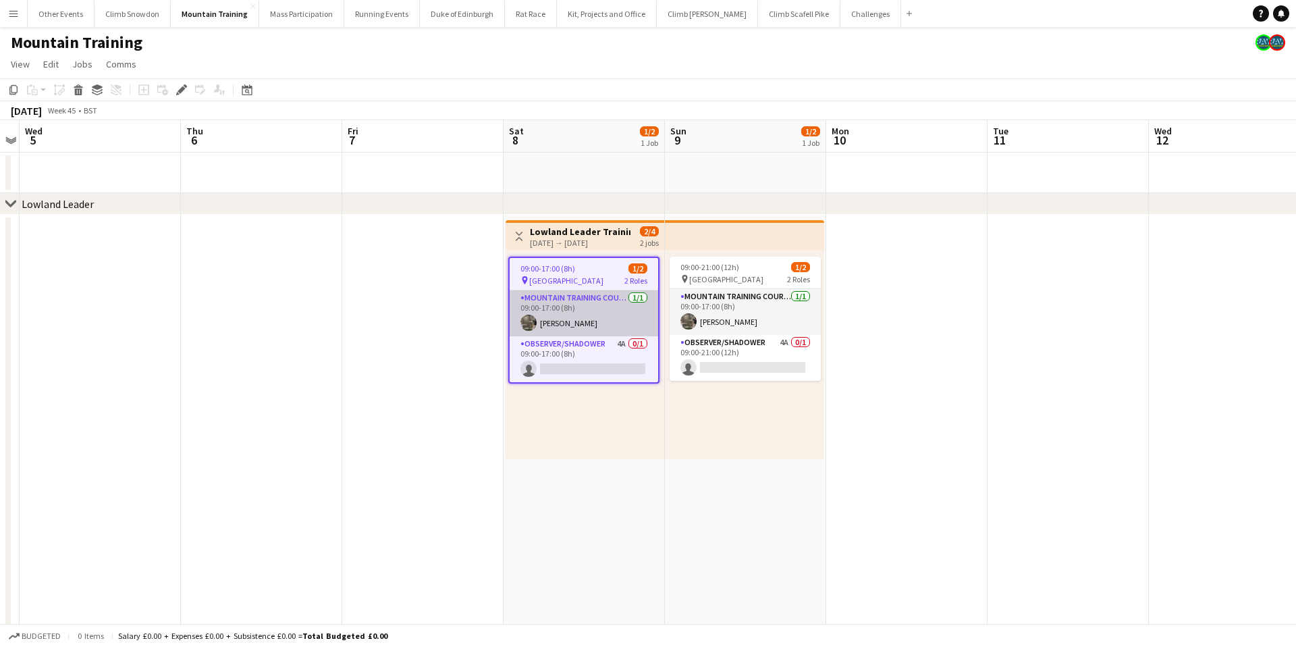
click at [594, 307] on app-card-role "Mountain Training Course Director 1/1 09:00-17:00 (8h) Ross Worthington" at bounding box center [584, 313] width 148 height 46
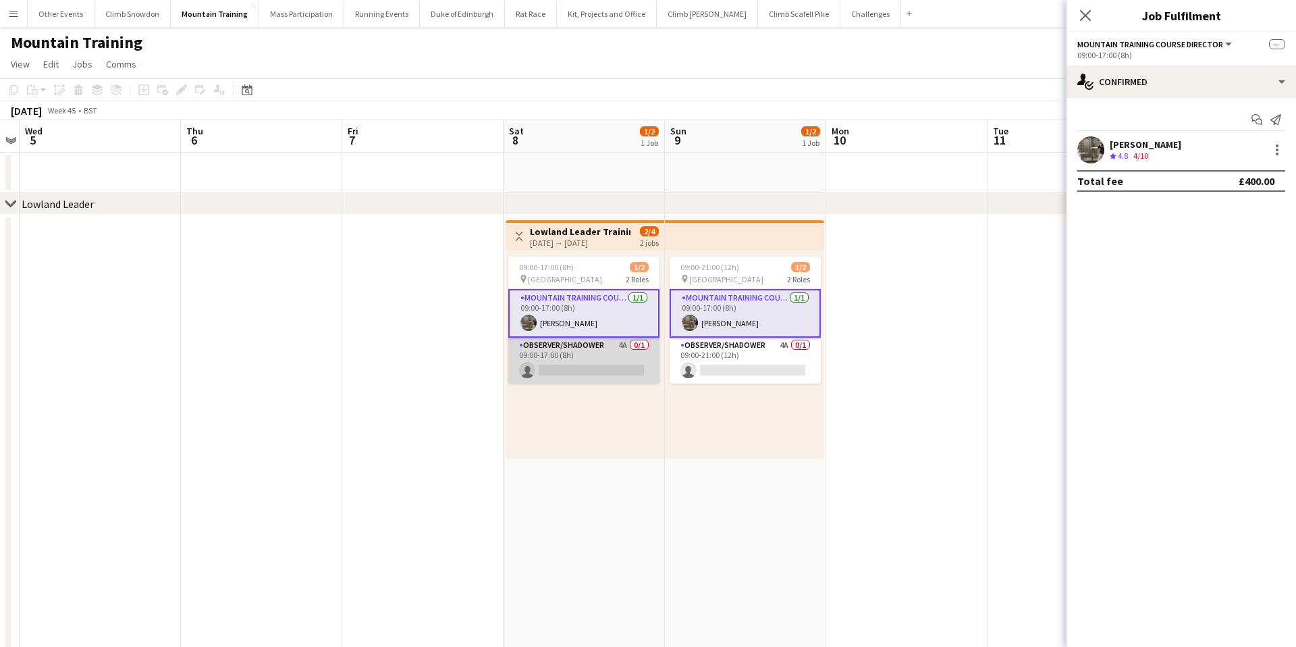
click at [590, 358] on app-card-role "Observer/Shadower 4A 0/1 09:00-17:00 (8h) single-neutral-actions" at bounding box center [583, 360] width 151 height 46
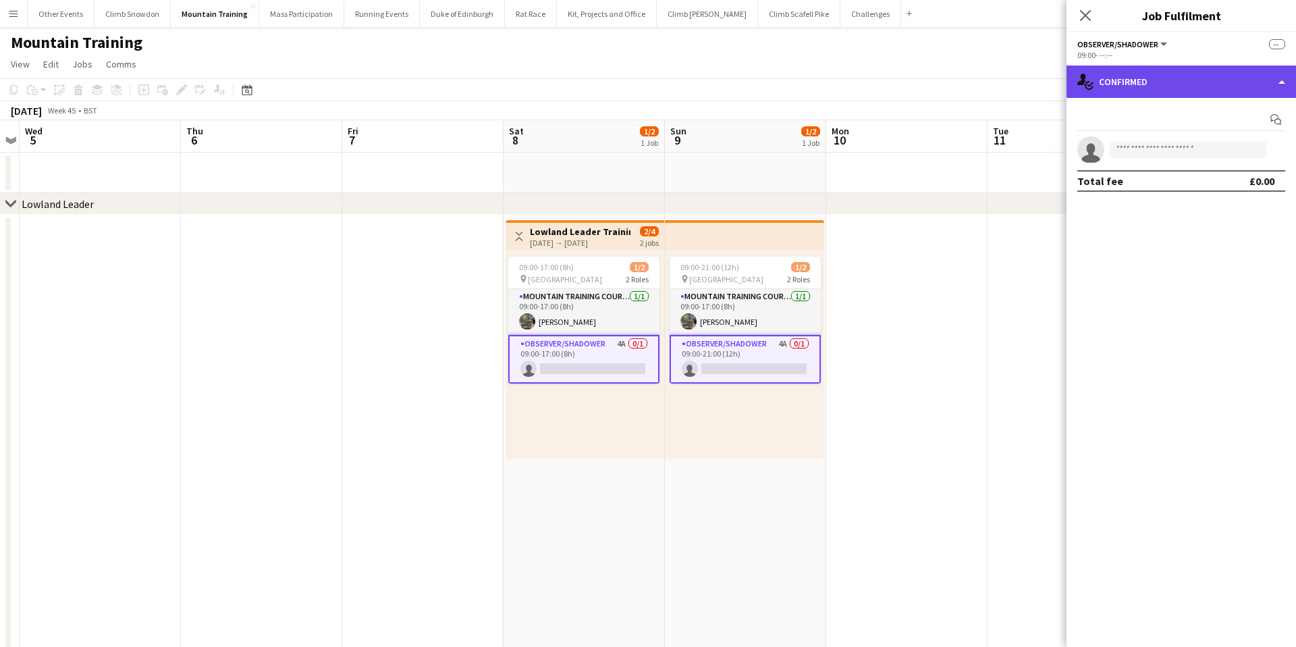
click at [1151, 82] on div "single-neutral-actions-check-2 Confirmed" at bounding box center [1180, 81] width 229 height 32
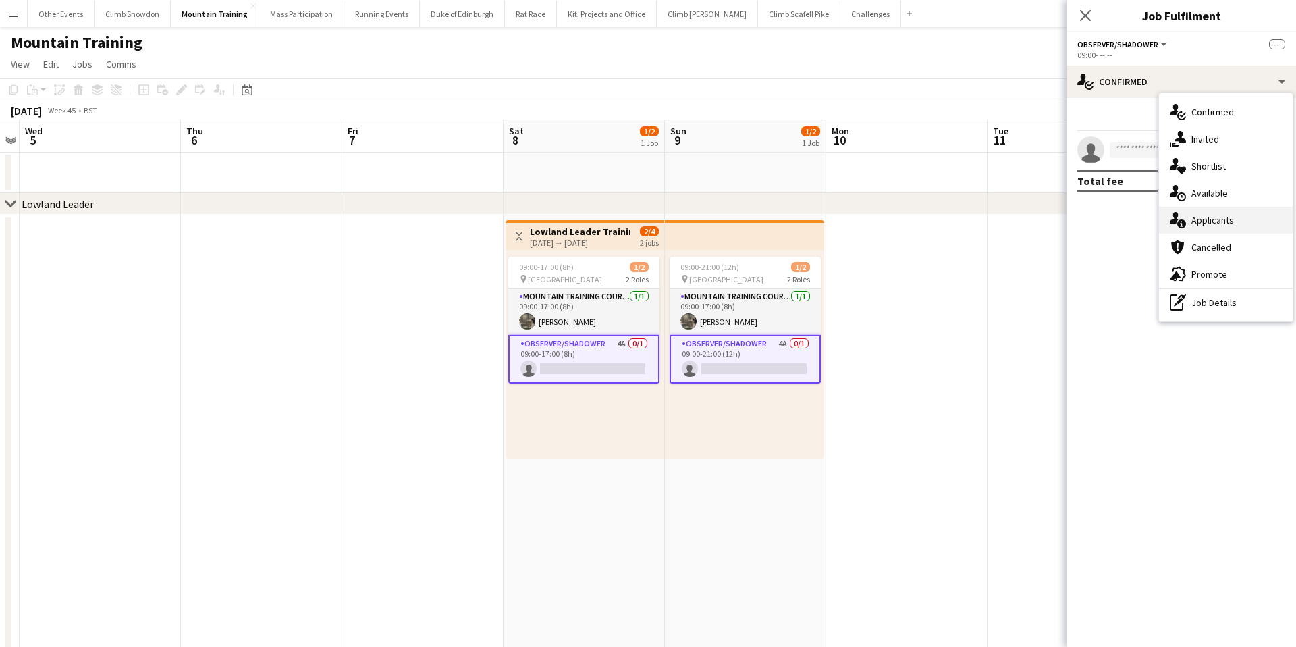
click at [1206, 219] on span "Applicants" at bounding box center [1212, 220] width 43 height 12
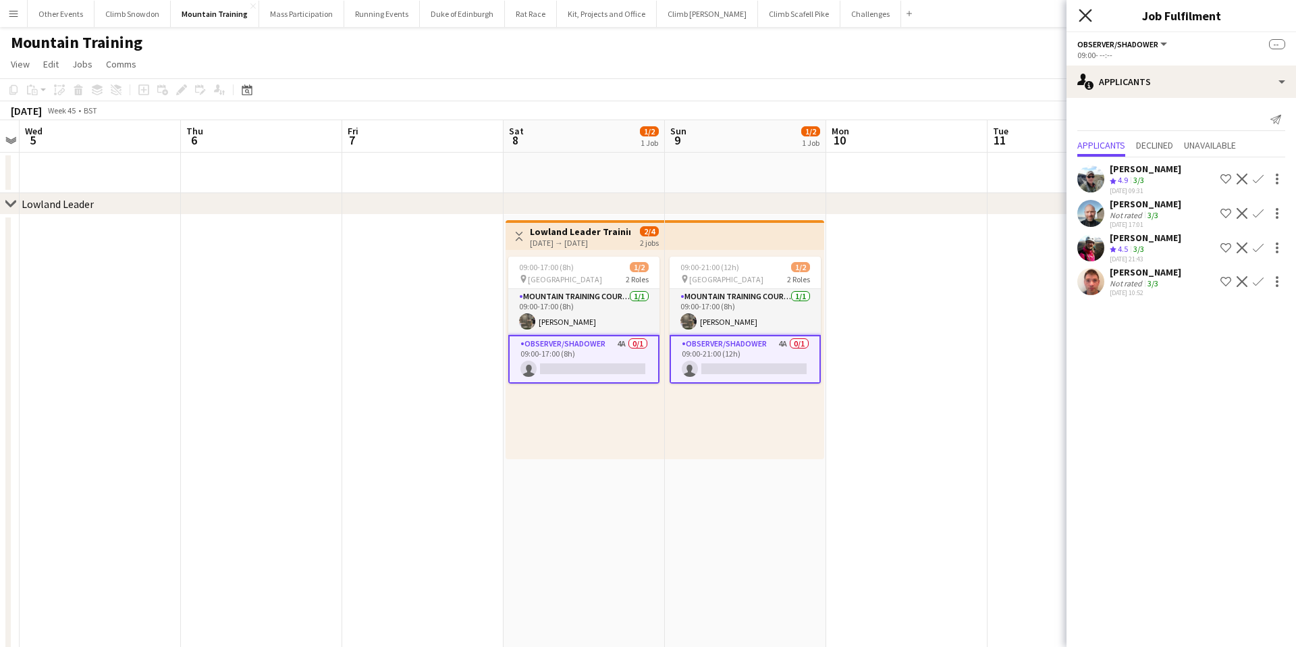
click at [1085, 15] on icon at bounding box center [1085, 15] width 13 height 13
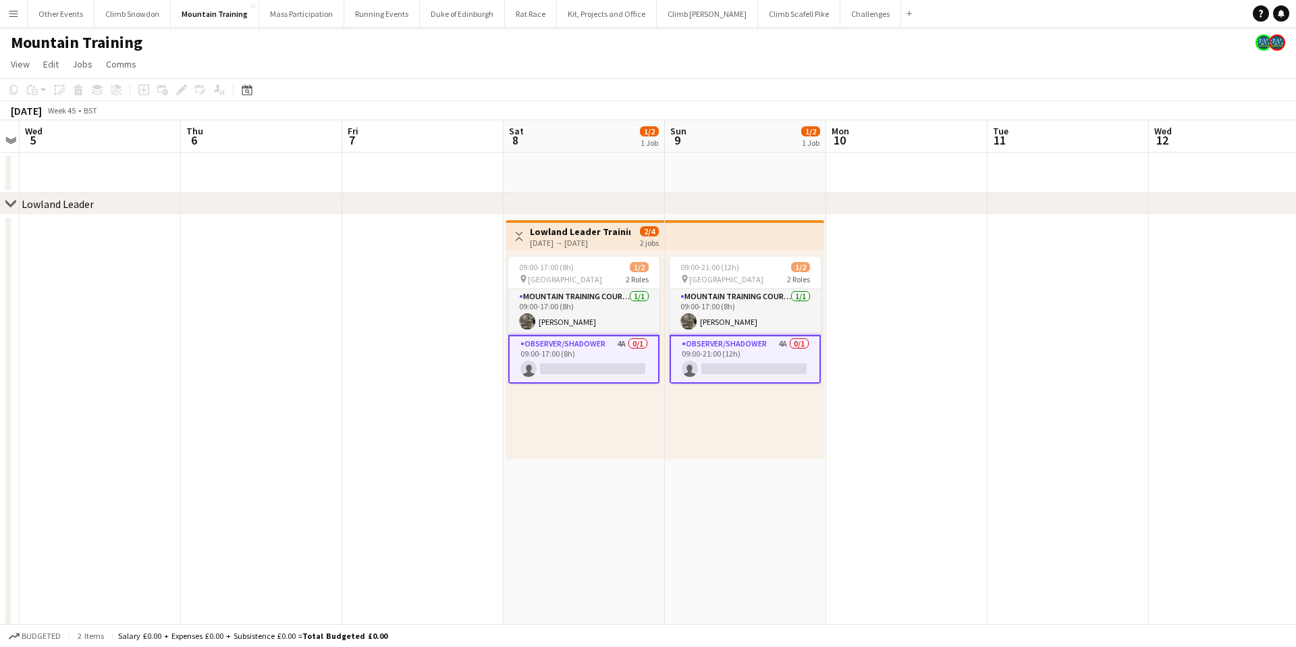
click at [412, 311] on app-date-cell at bounding box center [422, 462] width 161 height 494
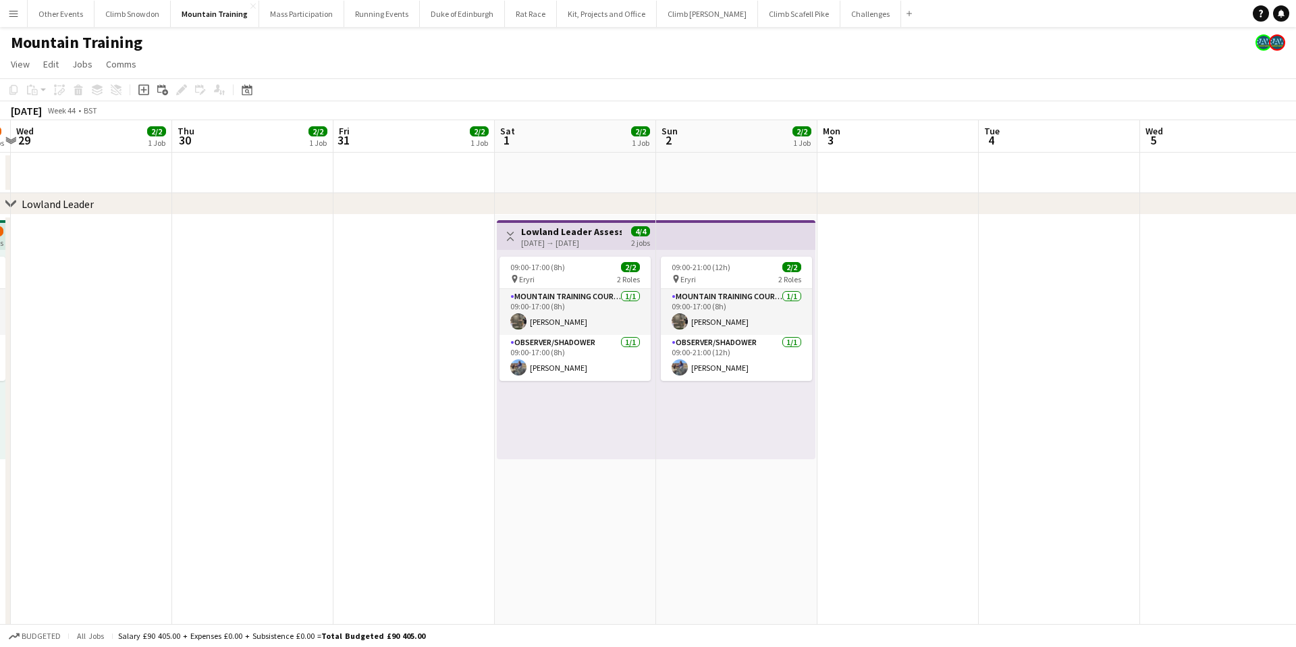
scroll to position [0, 306]
